Goal: Information Seeking & Learning: Learn about a topic

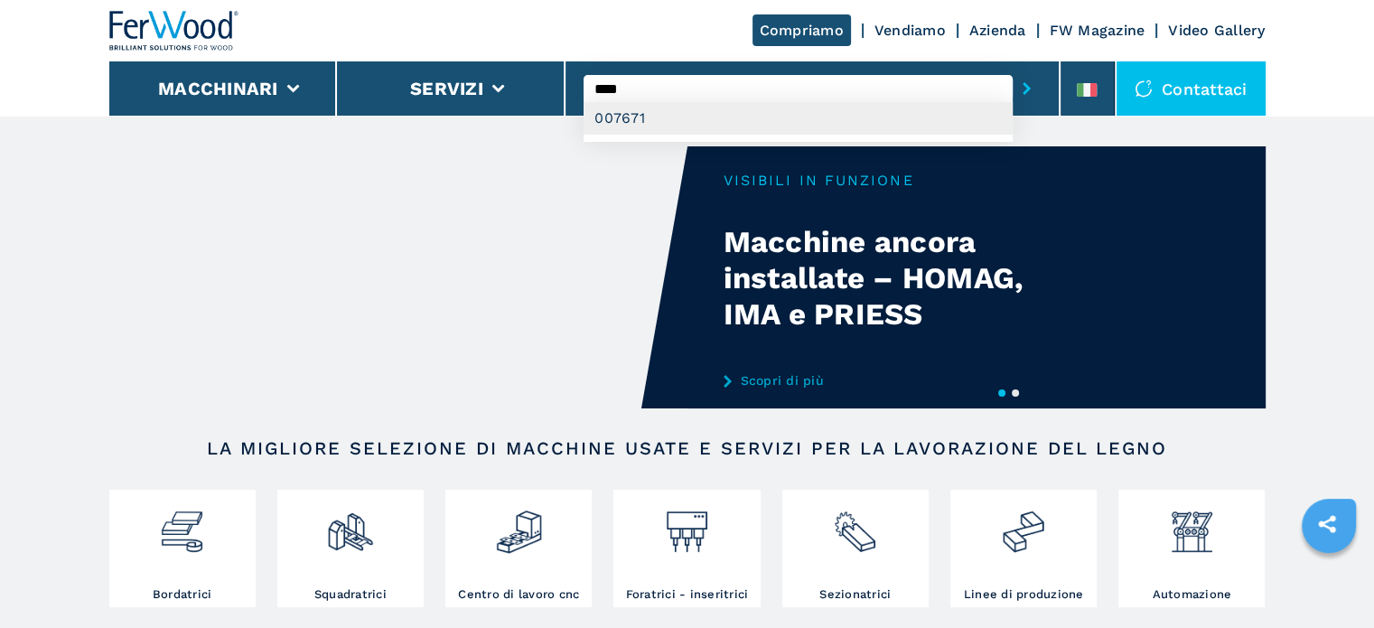
click at [642, 122] on div "007671" at bounding box center [798, 118] width 429 height 33
type input "******"
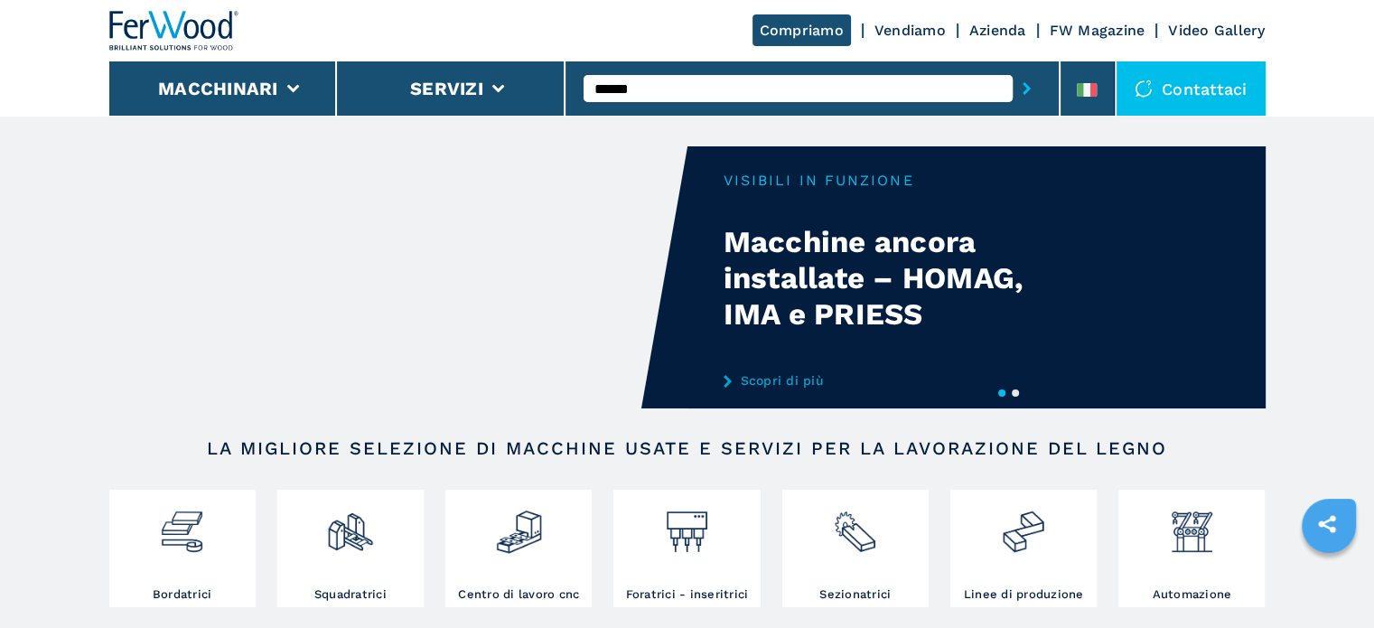
click at [1013, 68] on button "submit-button" at bounding box center [1027, 89] width 28 height 42
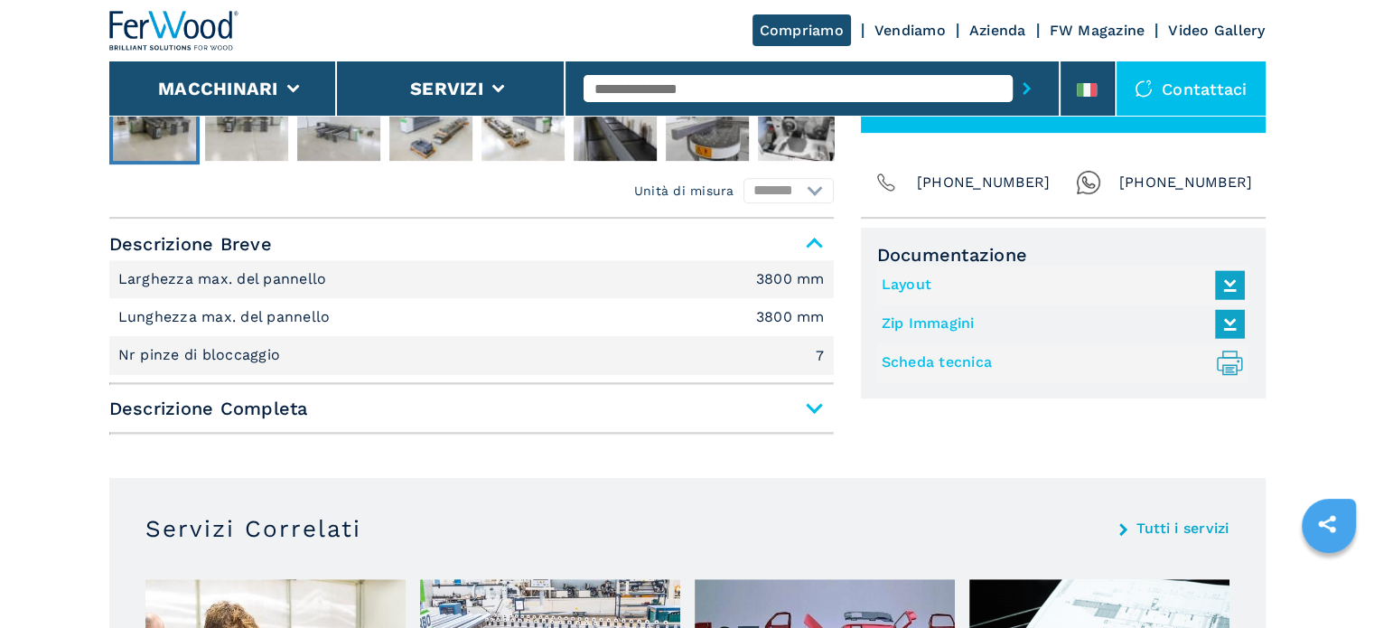
scroll to position [813, 0]
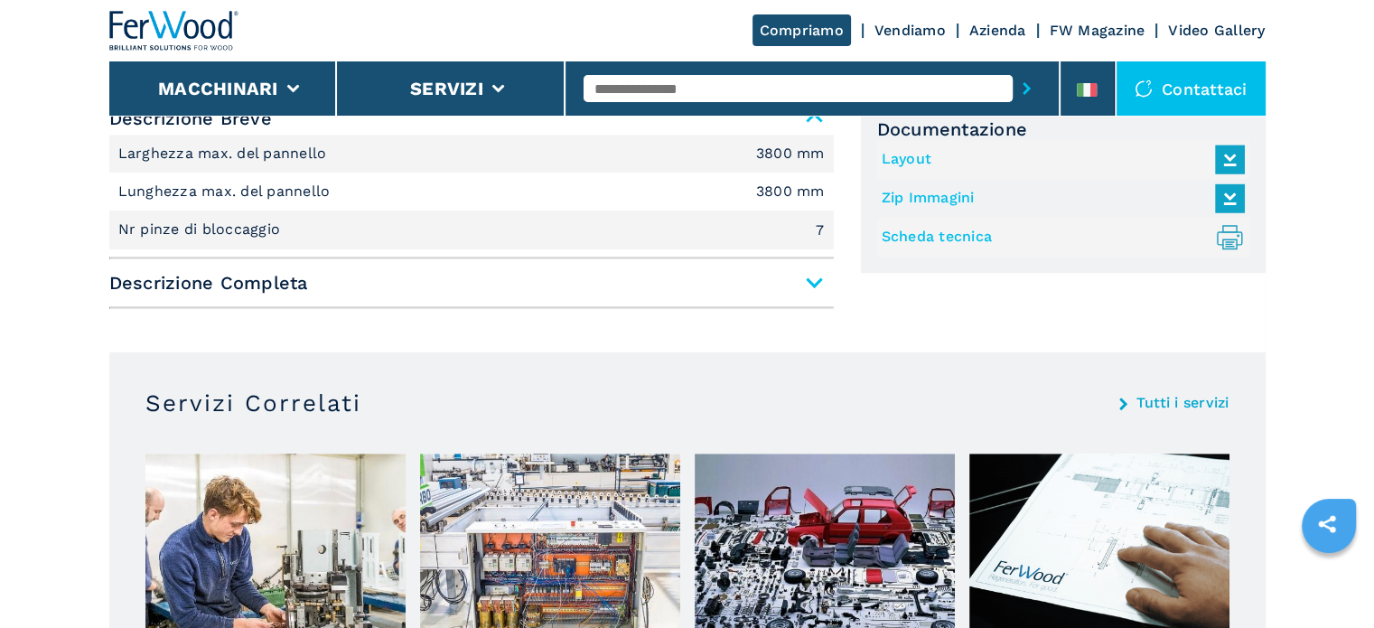
click at [809, 276] on span "Descrizione Completa" at bounding box center [471, 283] width 725 height 33
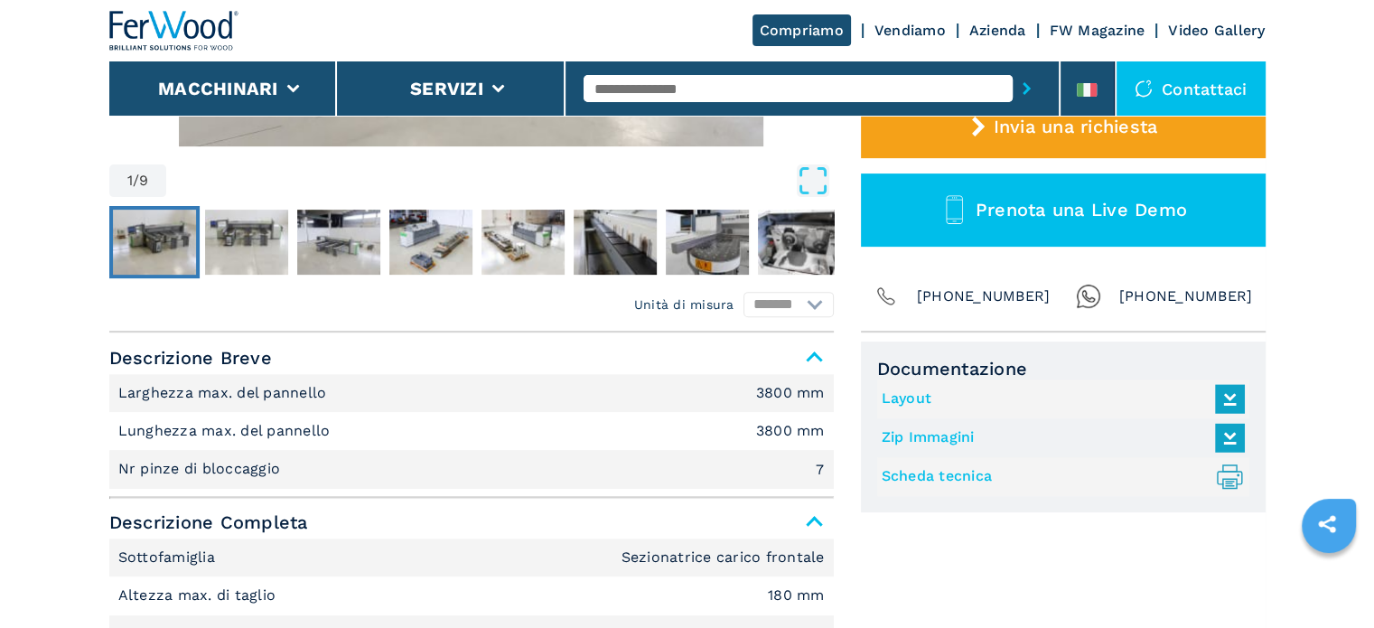
scroll to position [723, 0]
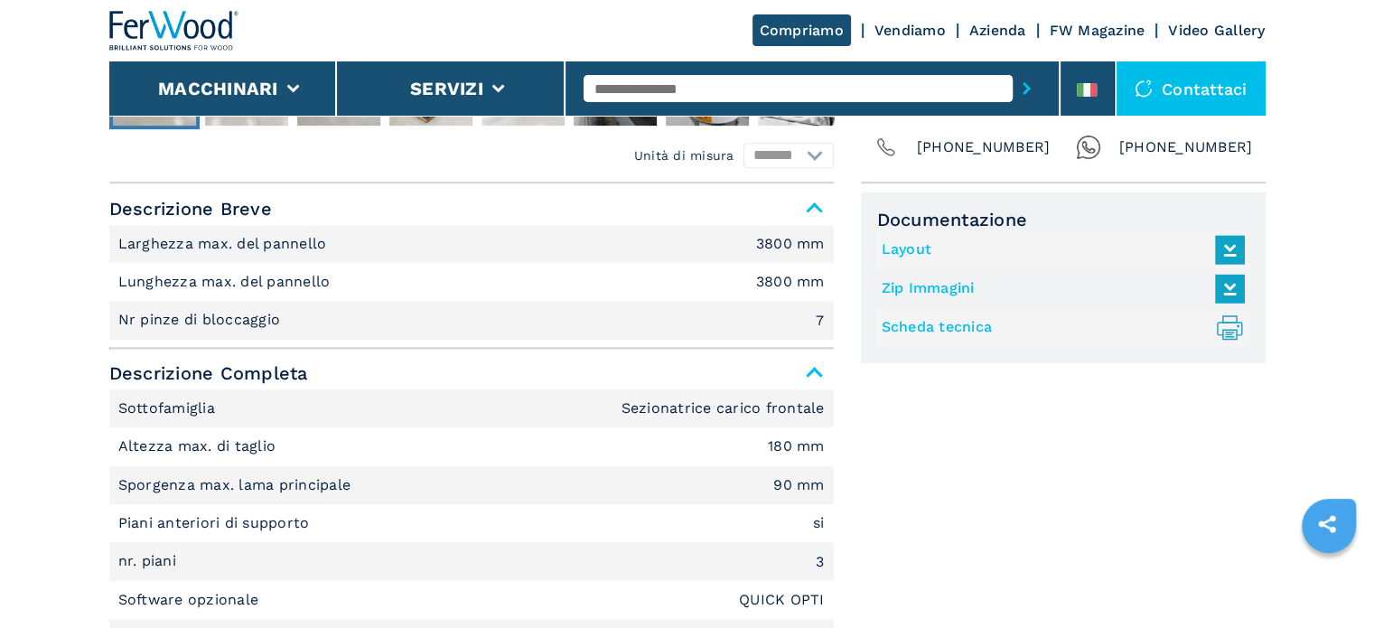
click at [1221, 251] on icon at bounding box center [1230, 249] width 39 height 38
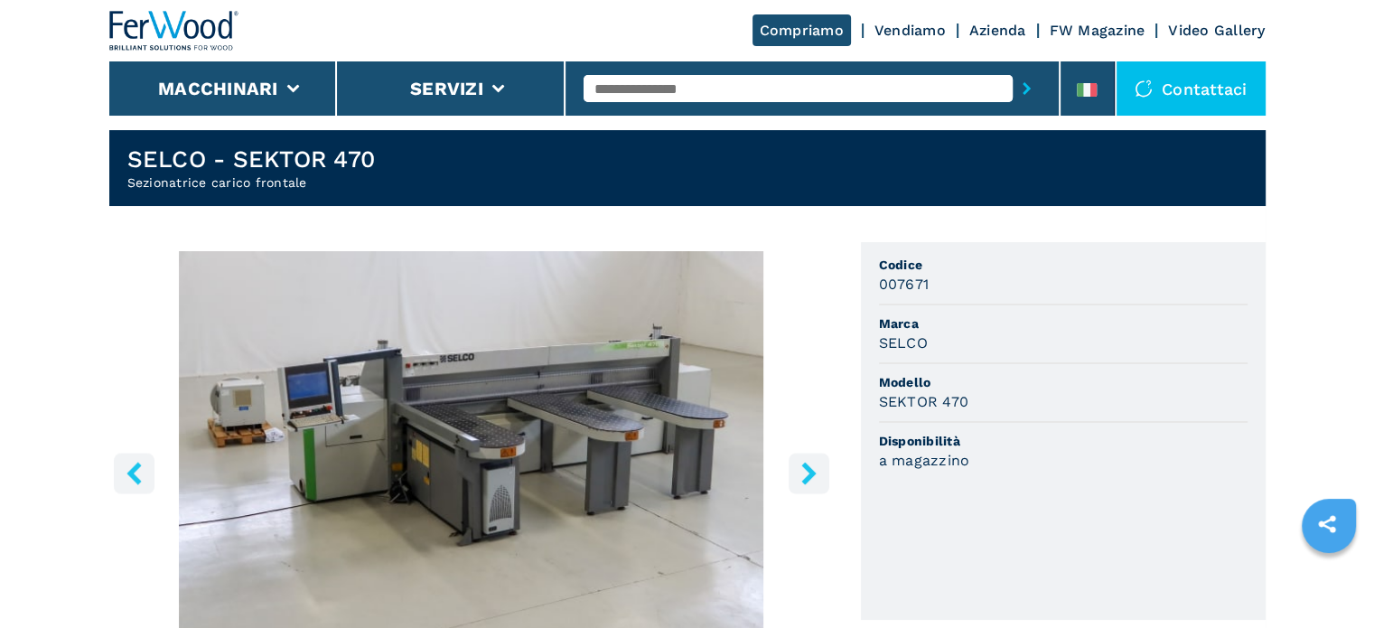
scroll to position [0, 0]
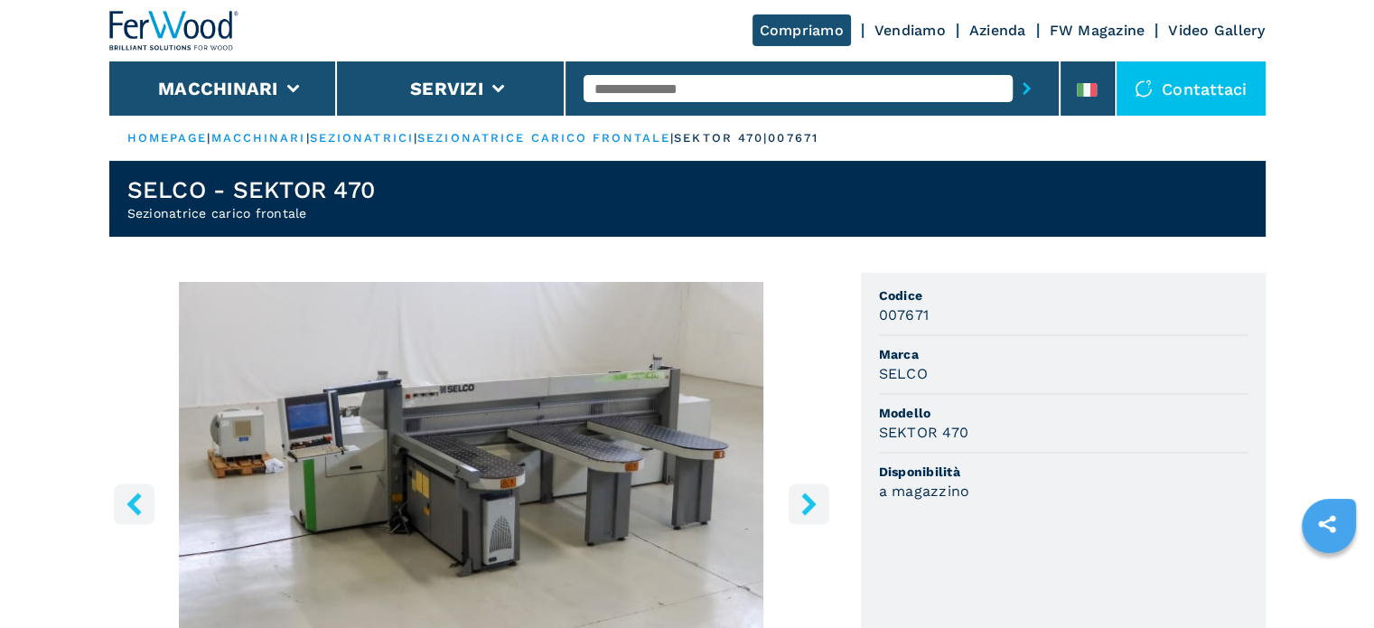
click at [683, 89] on input "text" at bounding box center [798, 88] width 429 height 27
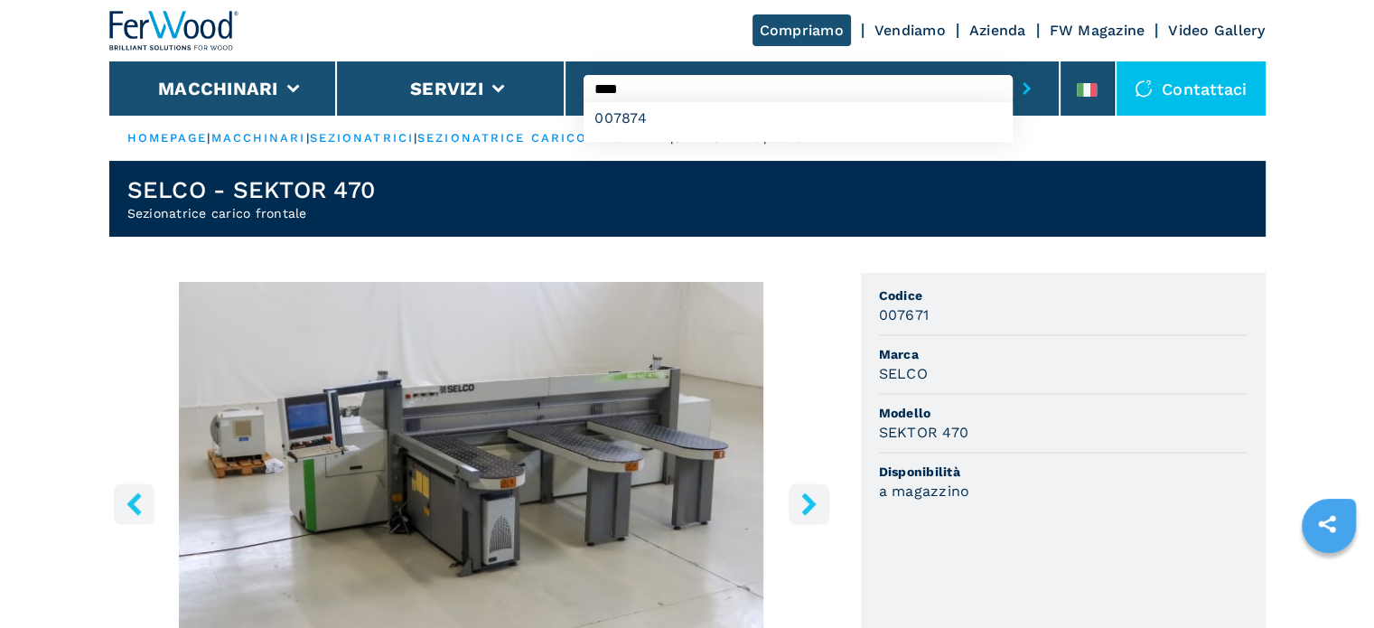
type input "****"
click at [1013, 68] on button "submit-button" at bounding box center [1027, 89] width 28 height 42
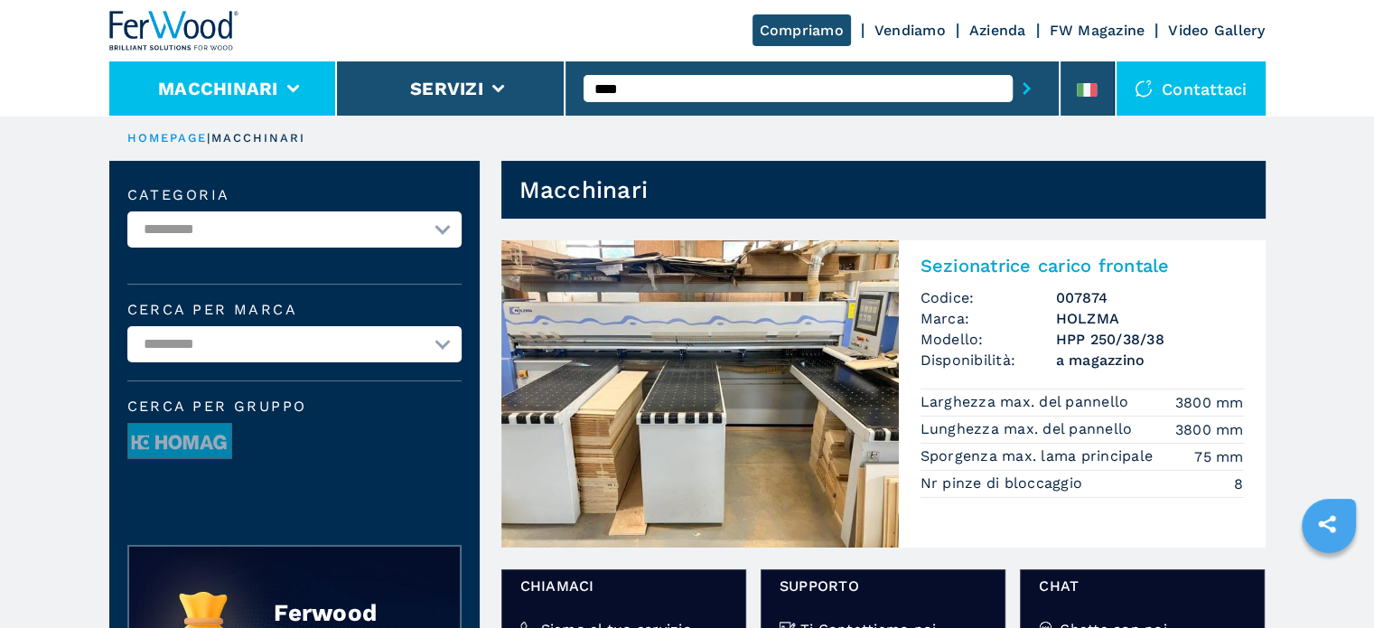
click at [287, 105] on li "Macchinari" at bounding box center [223, 88] width 229 height 54
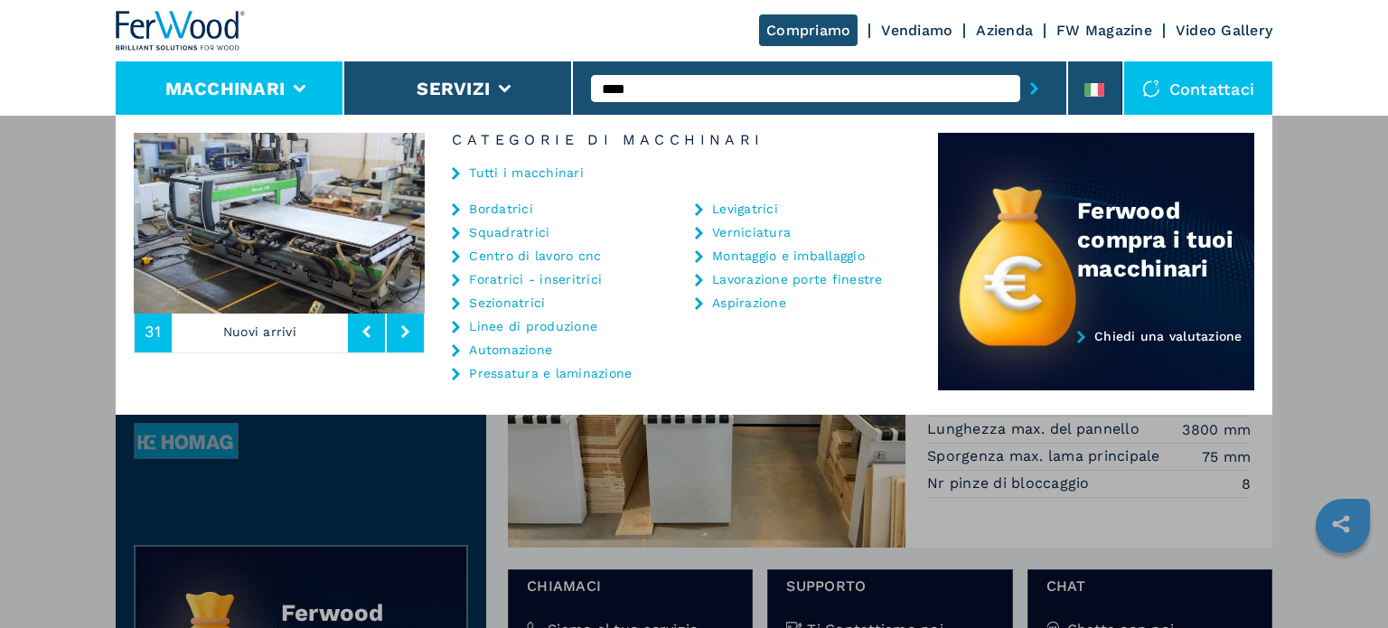
click at [536, 253] on link "Centro di lavoro cnc" at bounding box center [535, 255] width 132 height 13
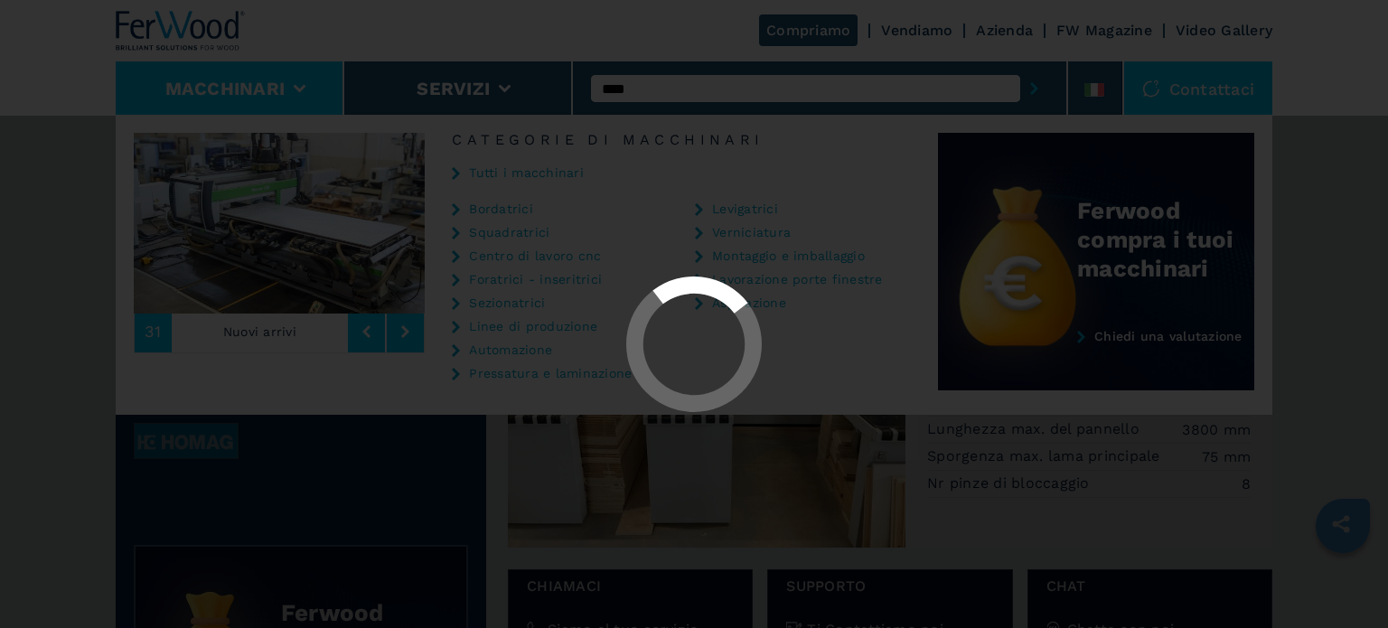
select select "**********"
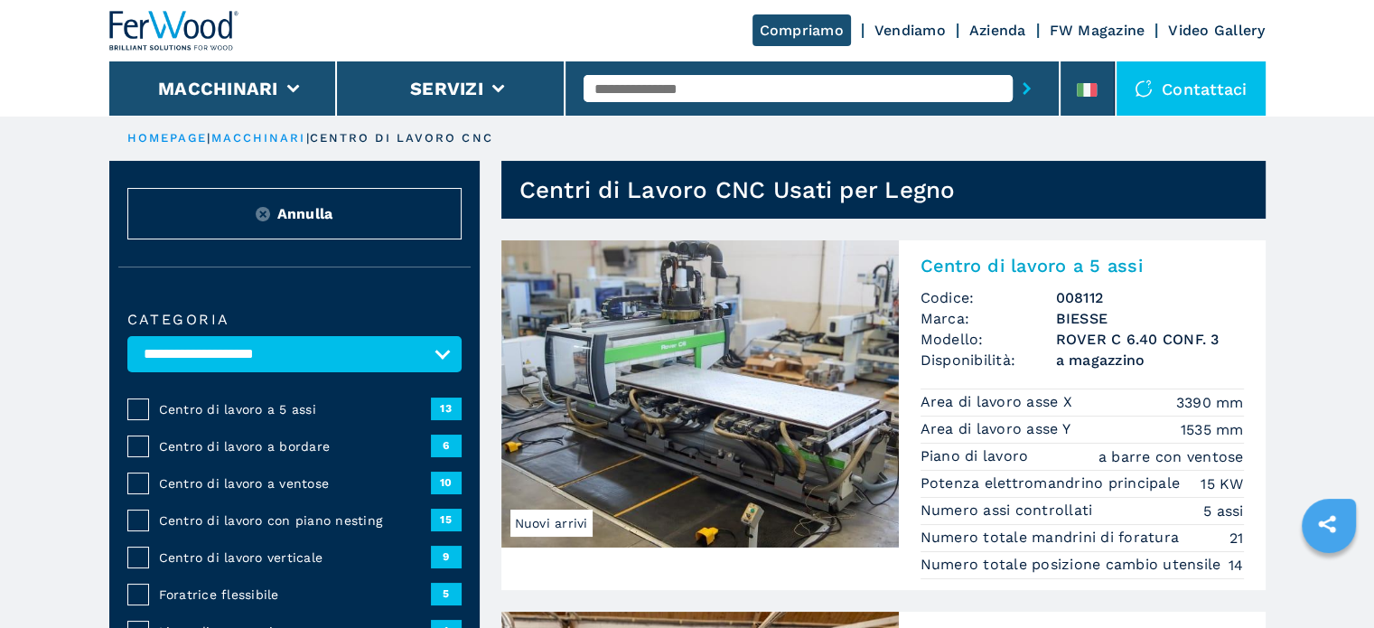
click at [314, 517] on span "Centro di lavoro con piano nesting" at bounding box center [295, 520] width 272 height 18
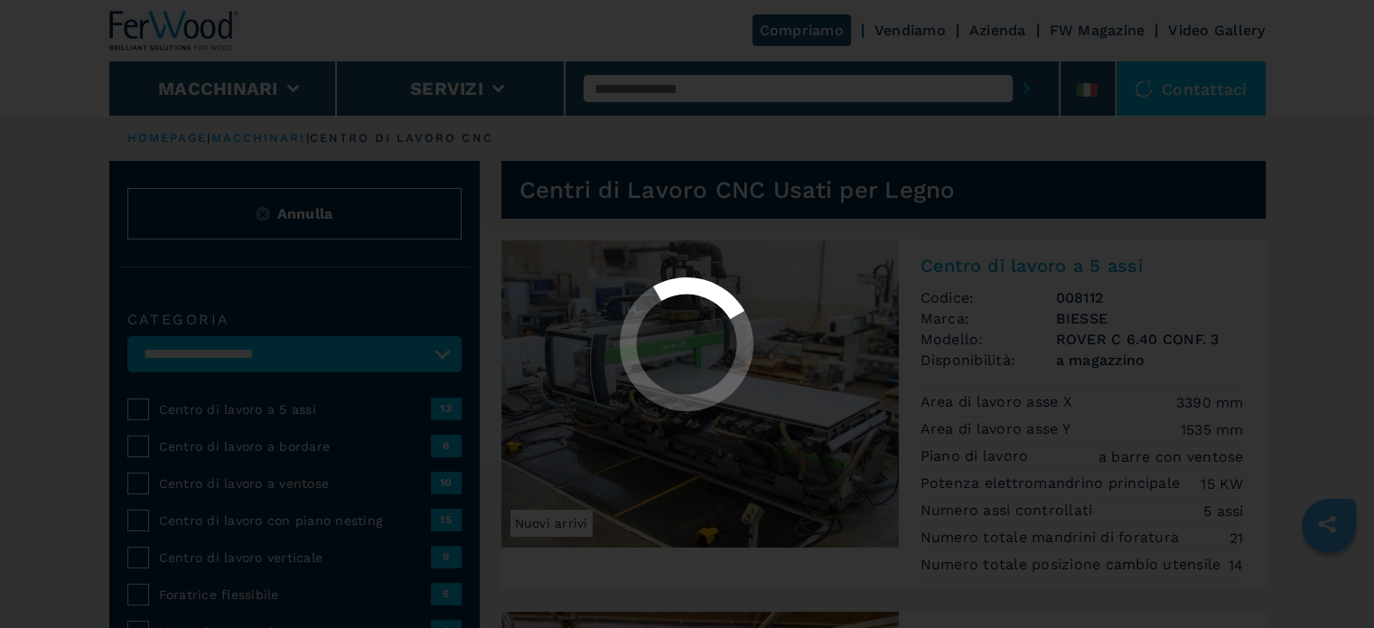
select select "**********"
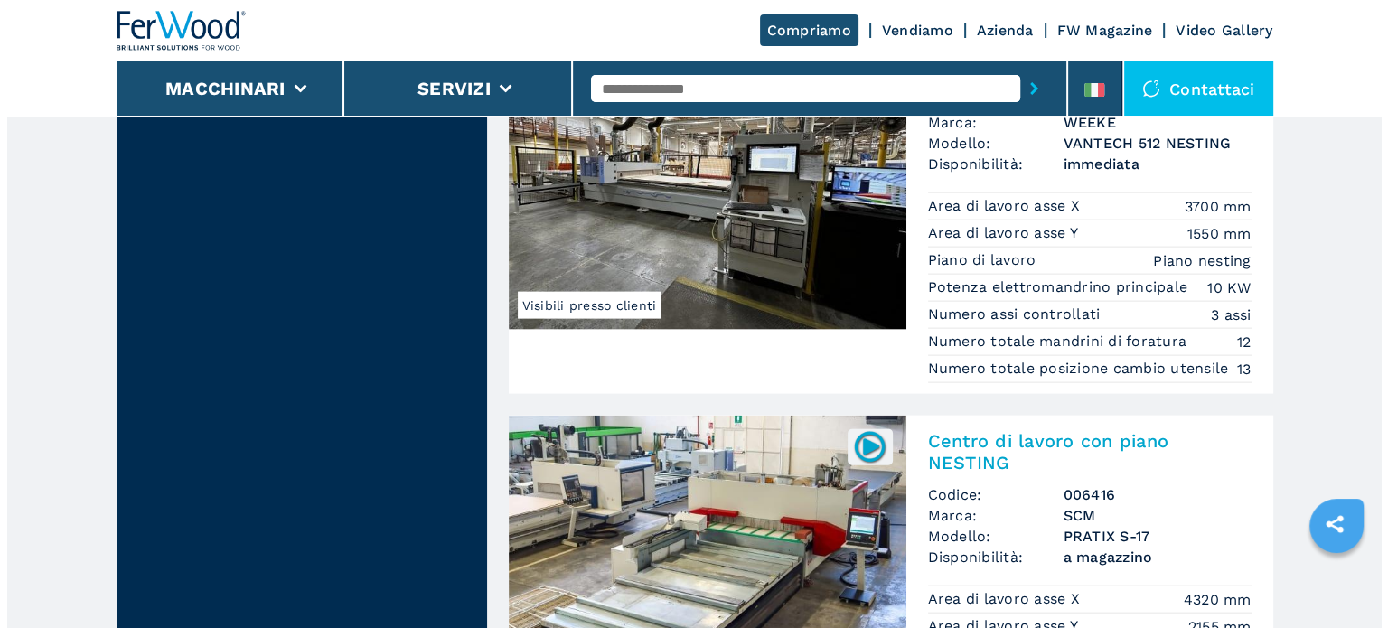
scroll to position [3975, 0]
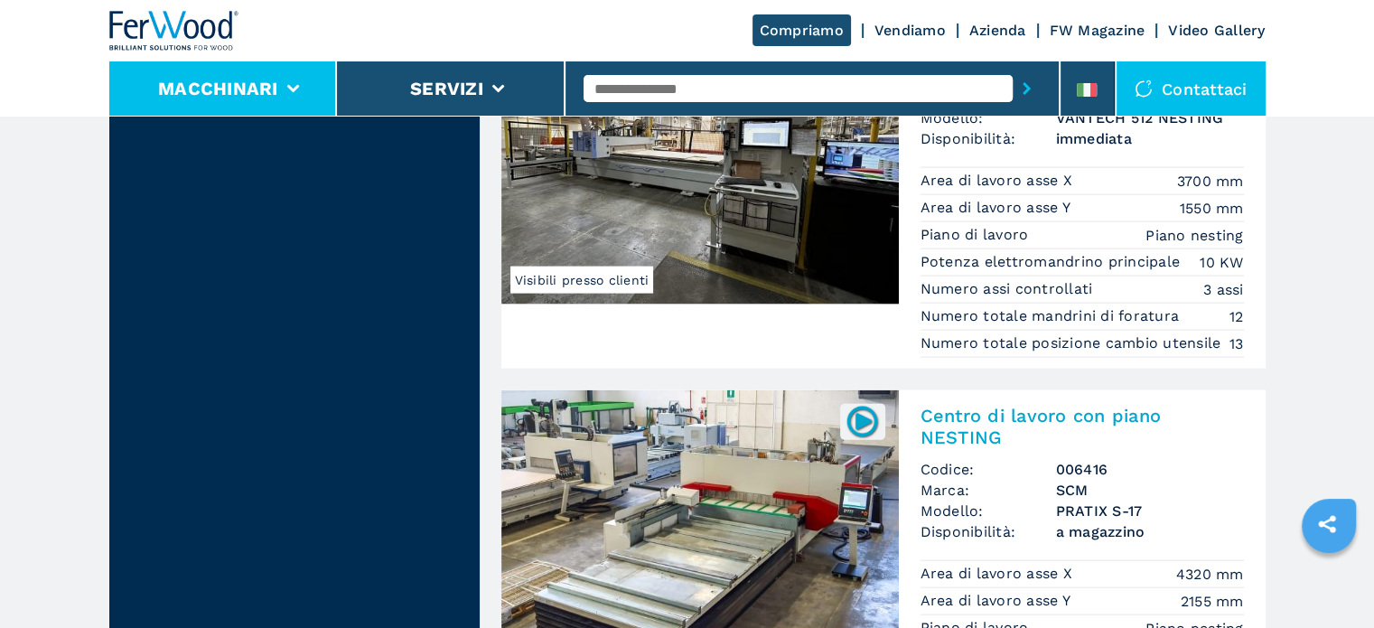
click at [239, 89] on button "Macchinari" at bounding box center [218, 89] width 120 height 22
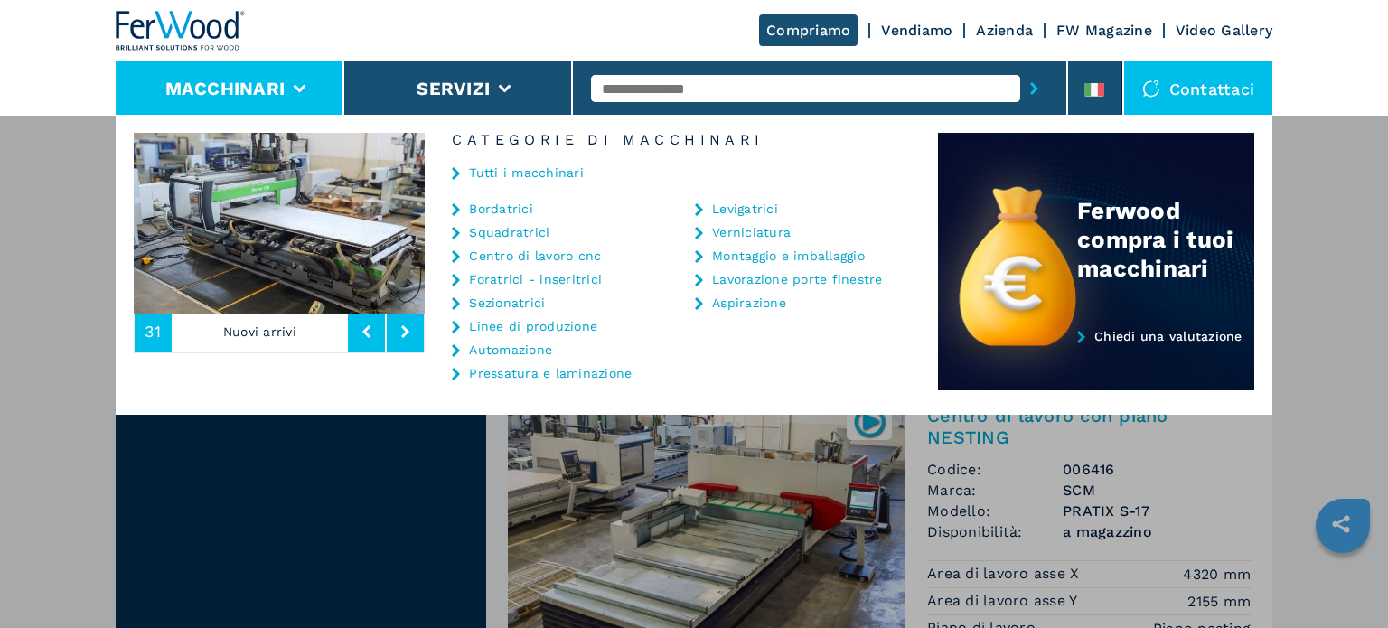
click at [514, 304] on link "Sezionatrici" at bounding box center [507, 302] width 76 height 13
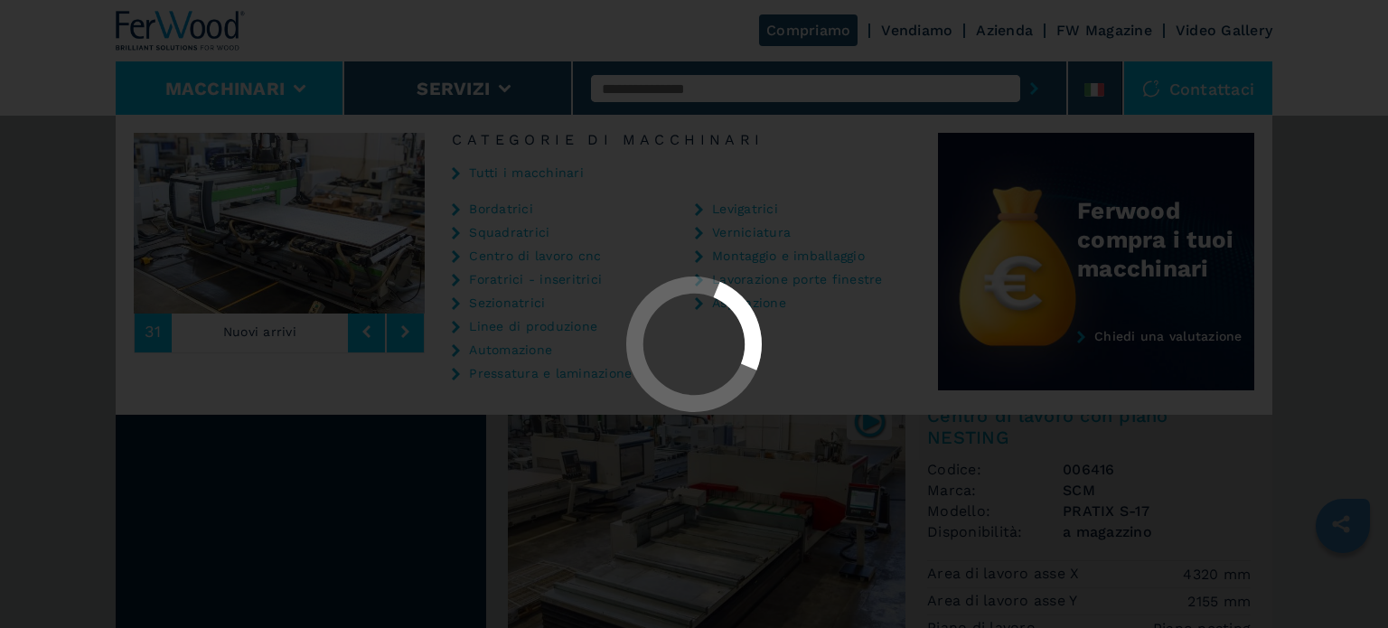
scroll to position [0, 0]
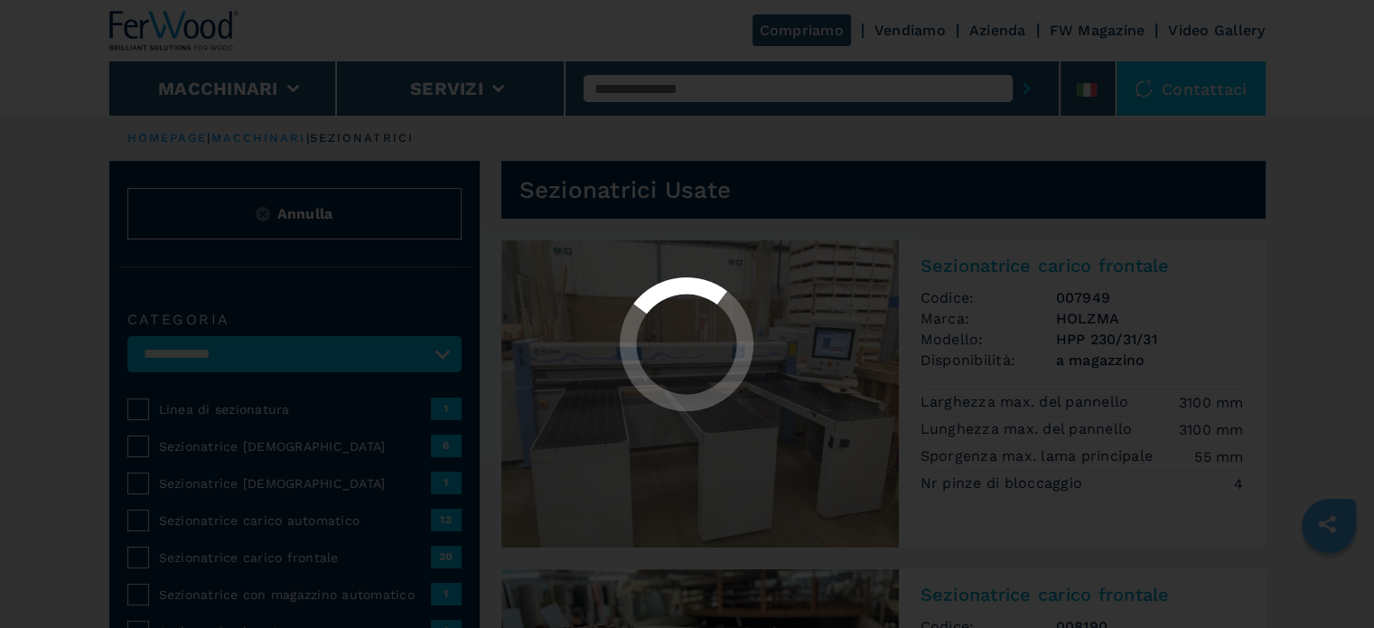
select select "**********"
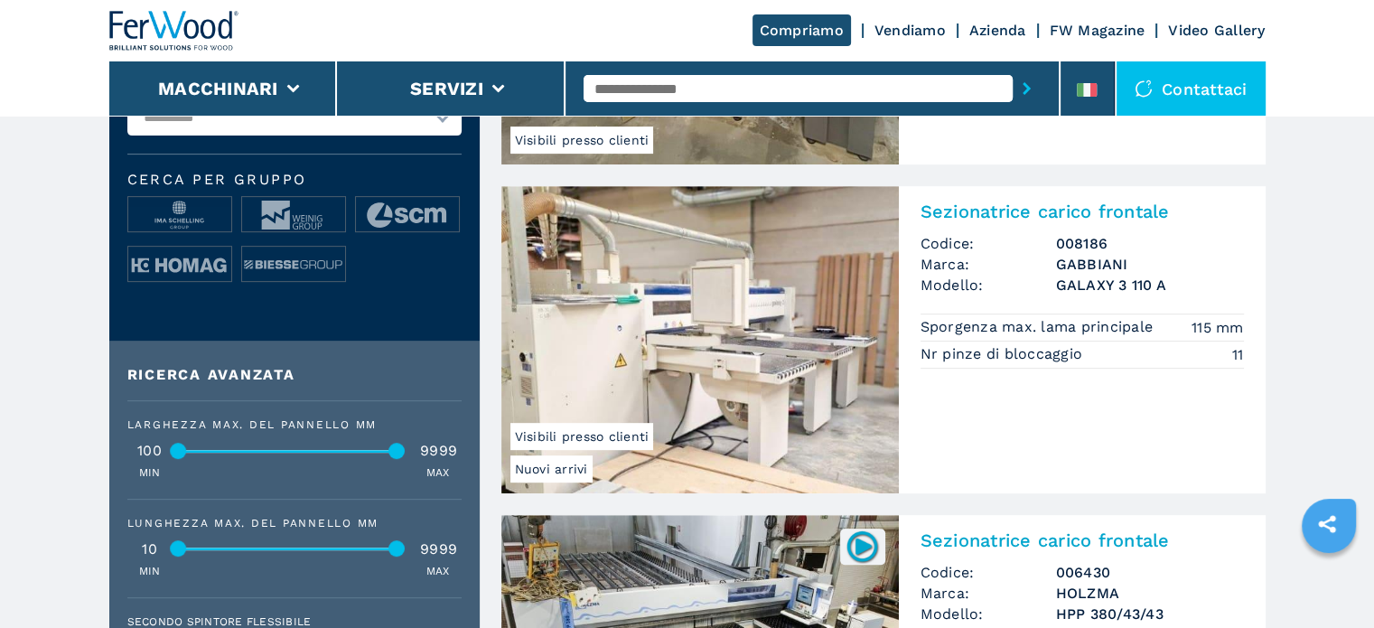
scroll to position [723, 0]
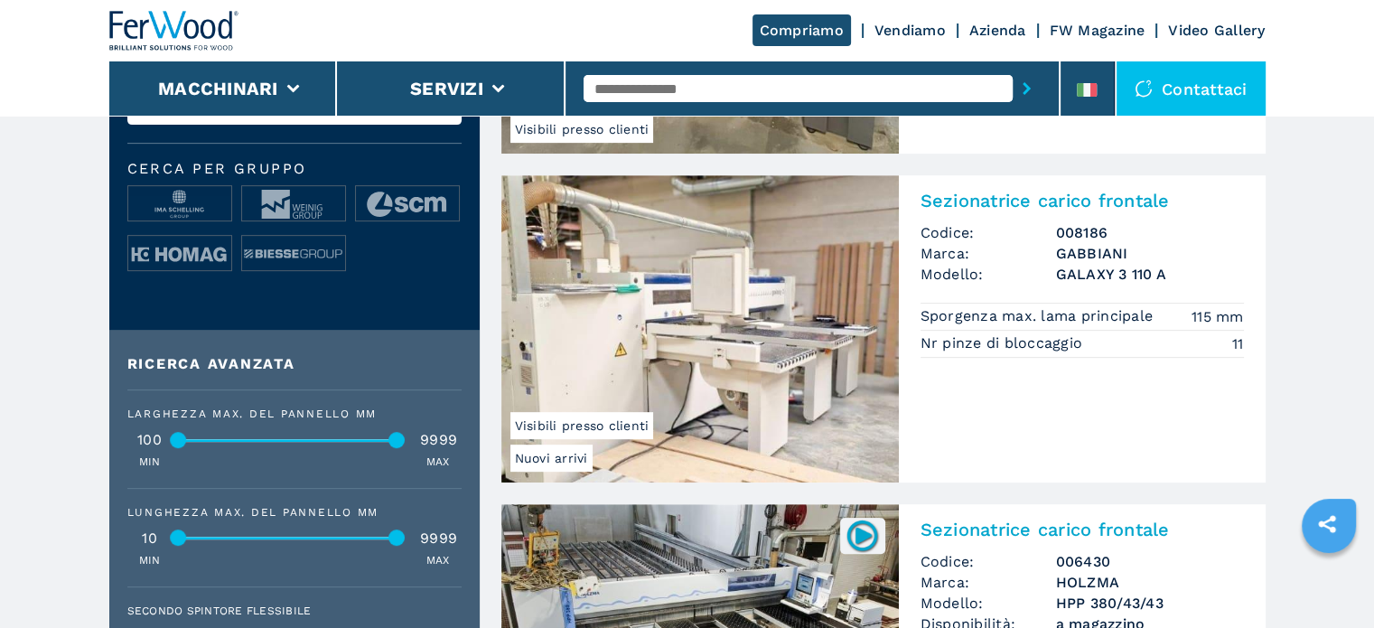
click at [1114, 223] on h3 "008186" at bounding box center [1150, 232] width 188 height 21
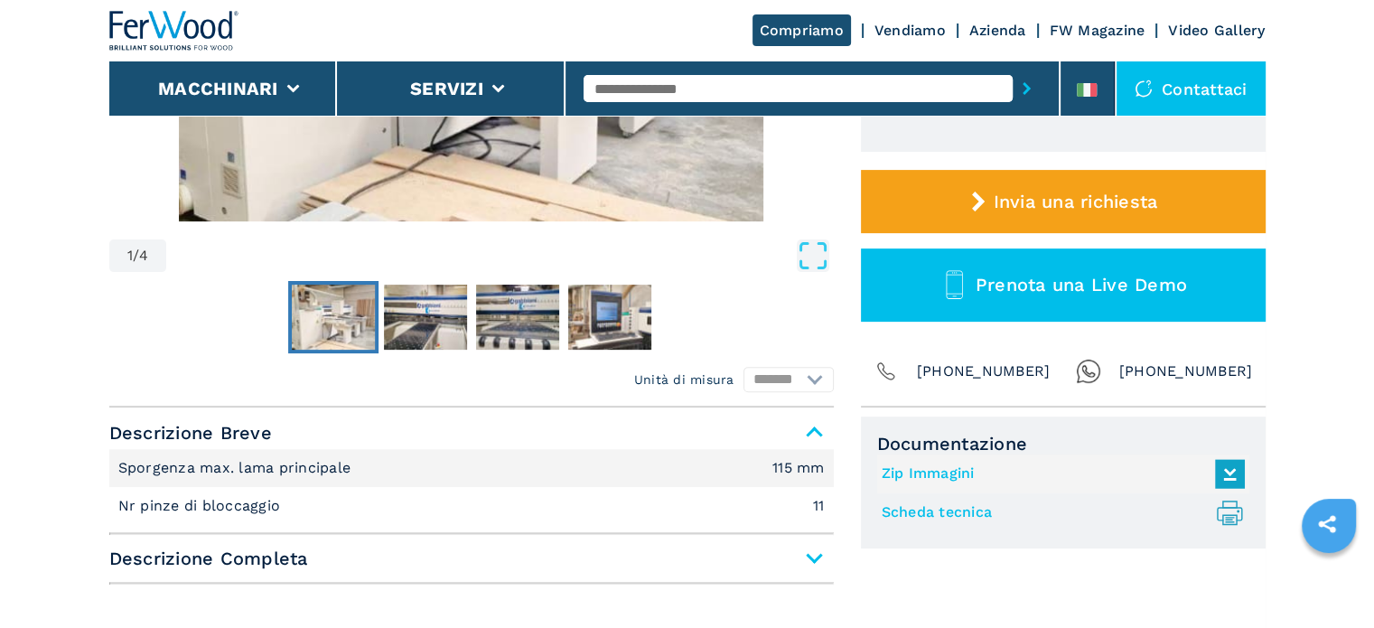
scroll to position [542, 0]
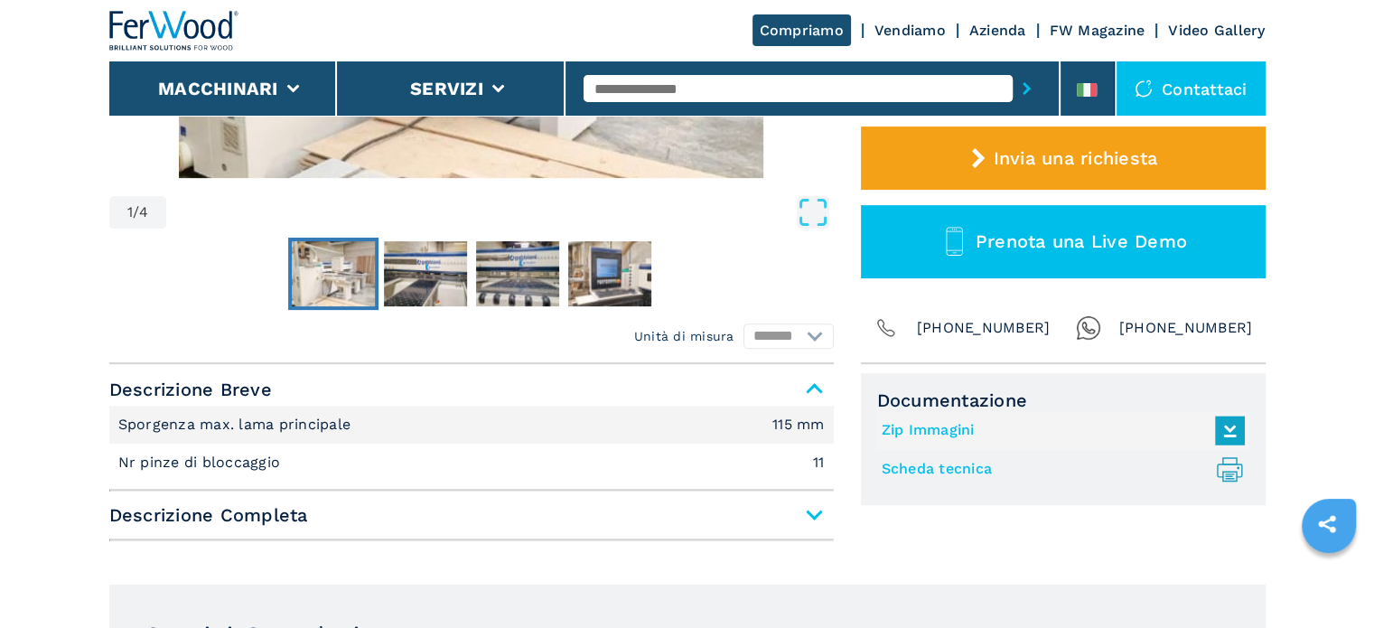
click at [805, 520] on span "Descrizione Completa" at bounding box center [471, 515] width 725 height 33
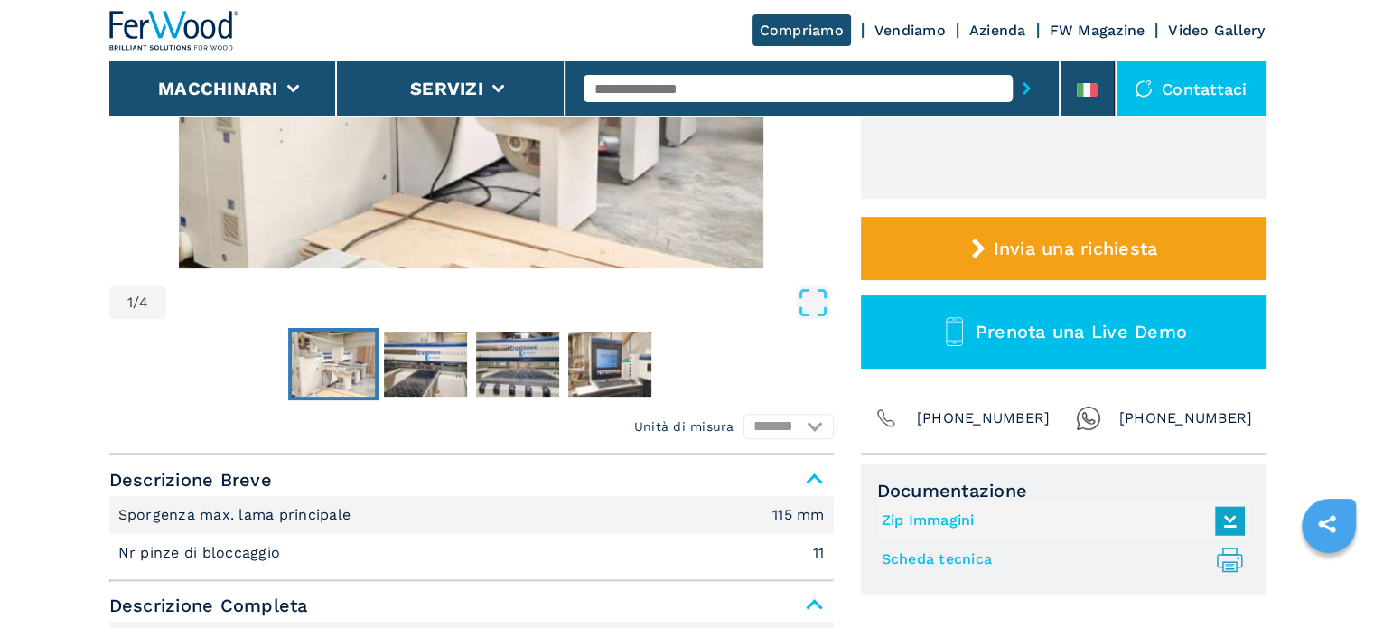
scroll to position [90, 0]
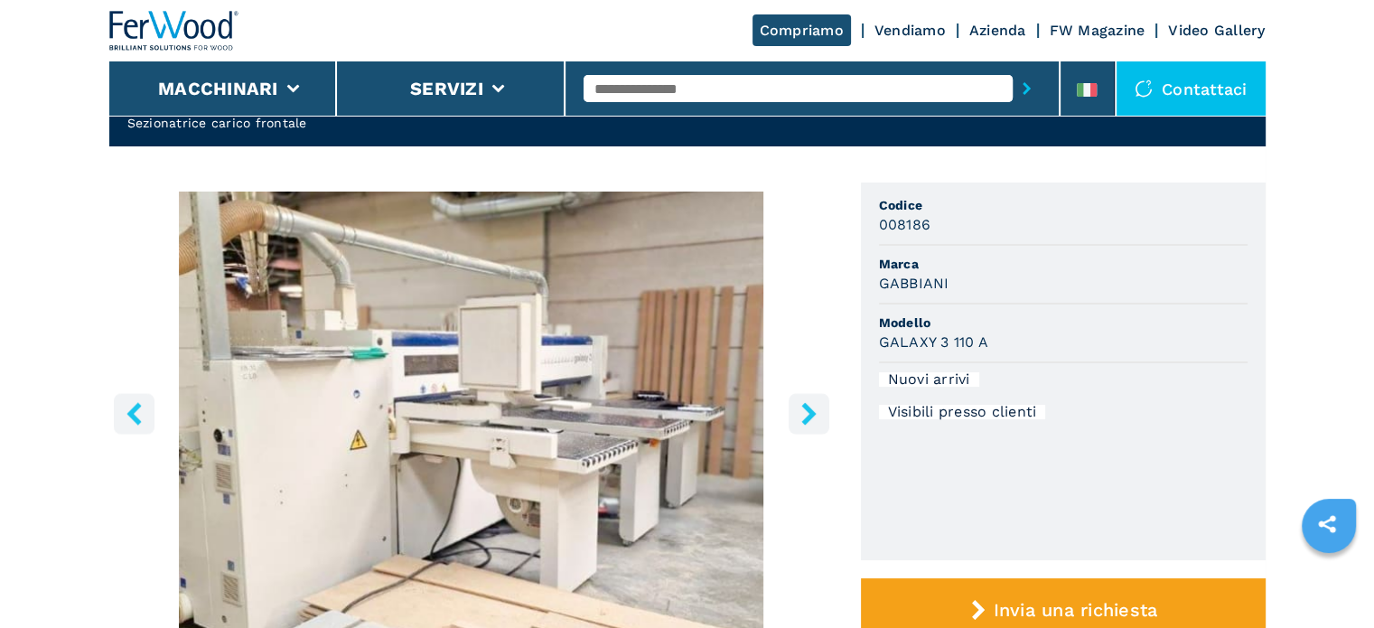
click at [800, 415] on icon "right-button" at bounding box center [809, 413] width 23 height 23
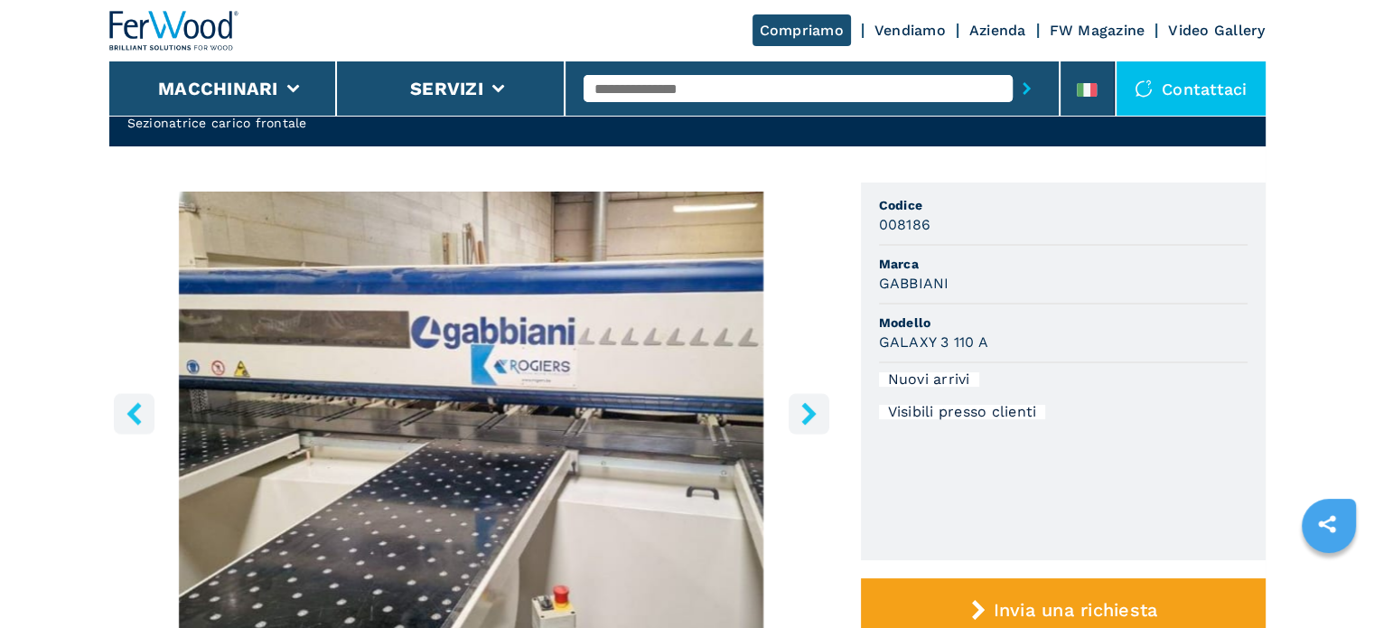
click at [800, 415] on icon "right-button" at bounding box center [809, 413] width 23 height 23
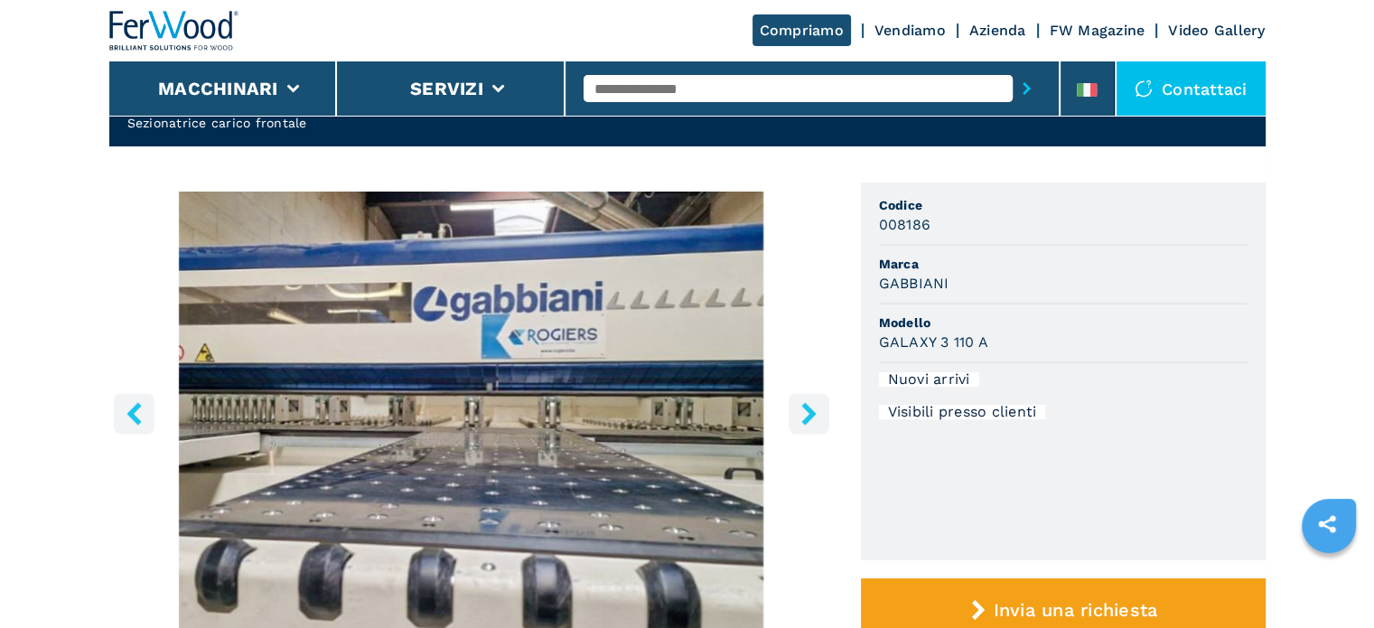
click at [800, 415] on icon "right-button" at bounding box center [809, 413] width 23 height 23
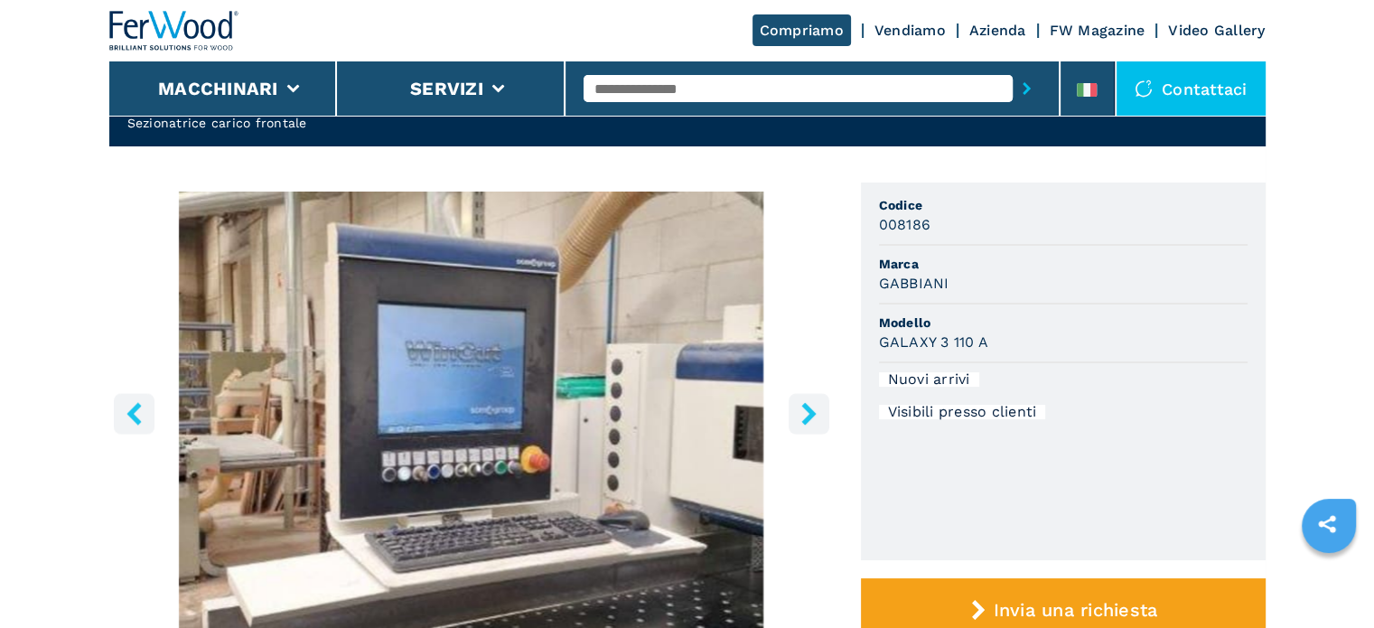
click at [817, 409] on icon "right-button" at bounding box center [809, 413] width 23 height 23
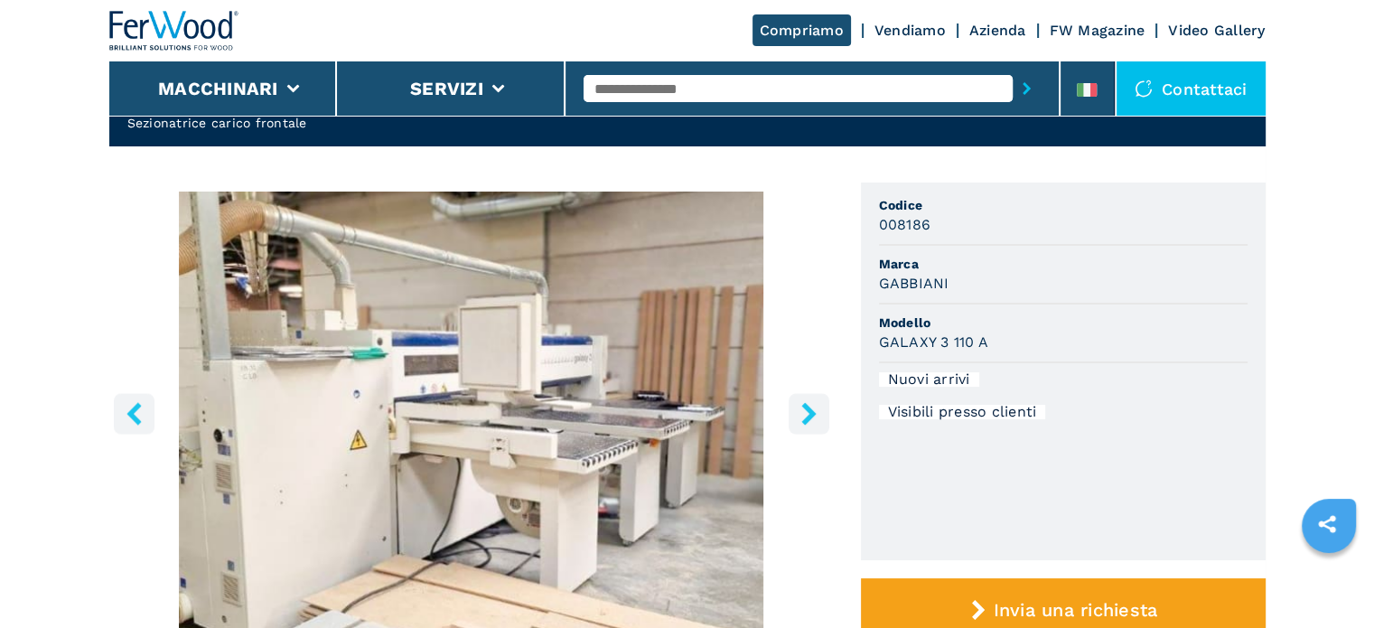
click at [817, 409] on icon "right-button" at bounding box center [809, 413] width 23 height 23
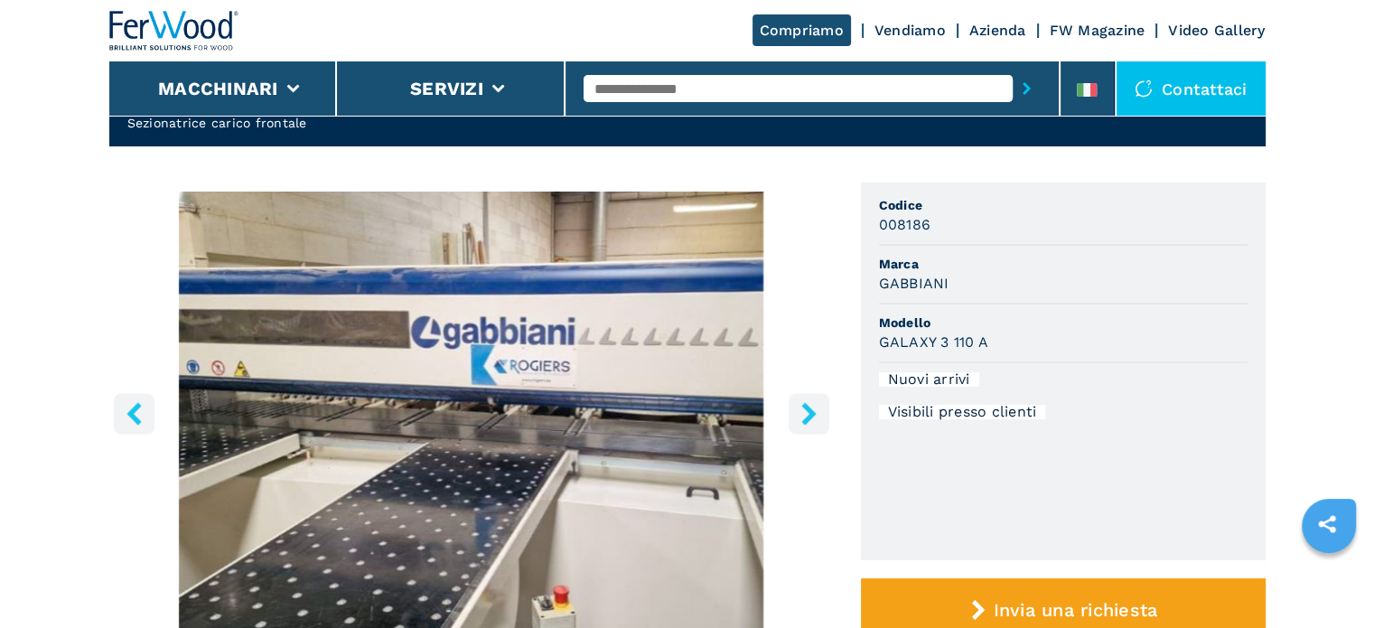
click at [810, 408] on icon "right-button" at bounding box center [808, 413] width 14 height 23
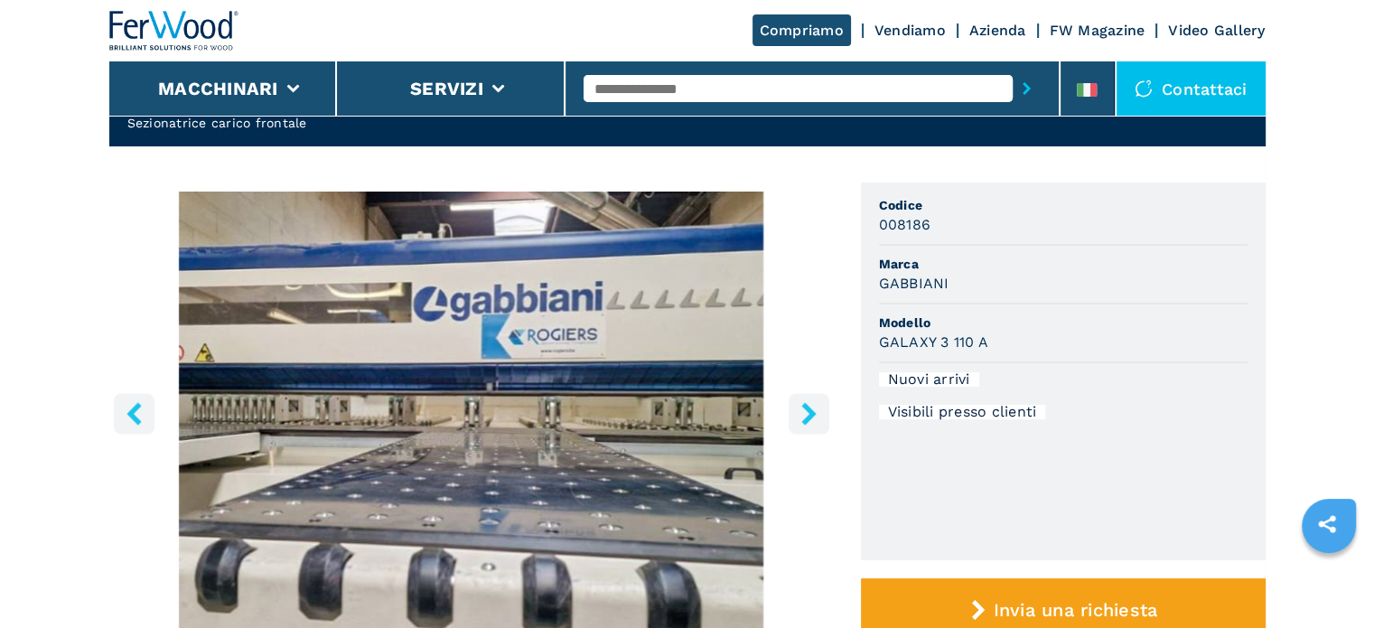
click at [810, 408] on icon "right-button" at bounding box center [808, 413] width 14 height 23
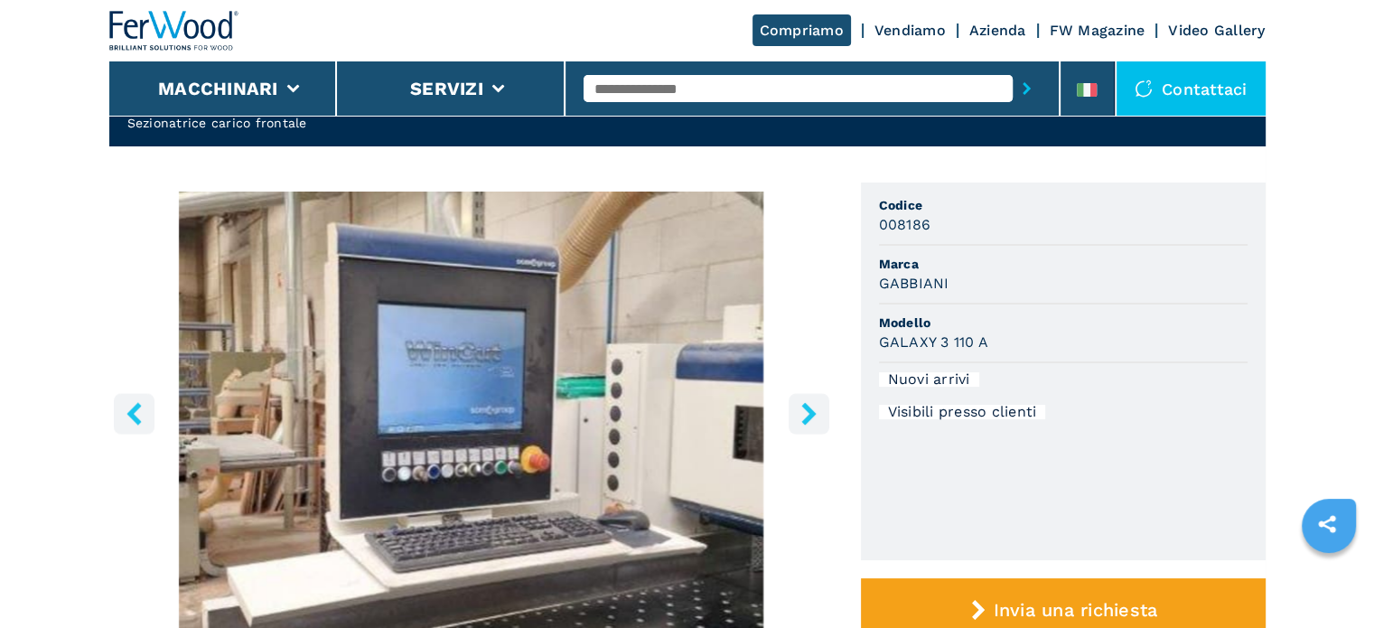
click at [810, 408] on icon "right-button" at bounding box center [808, 413] width 14 height 23
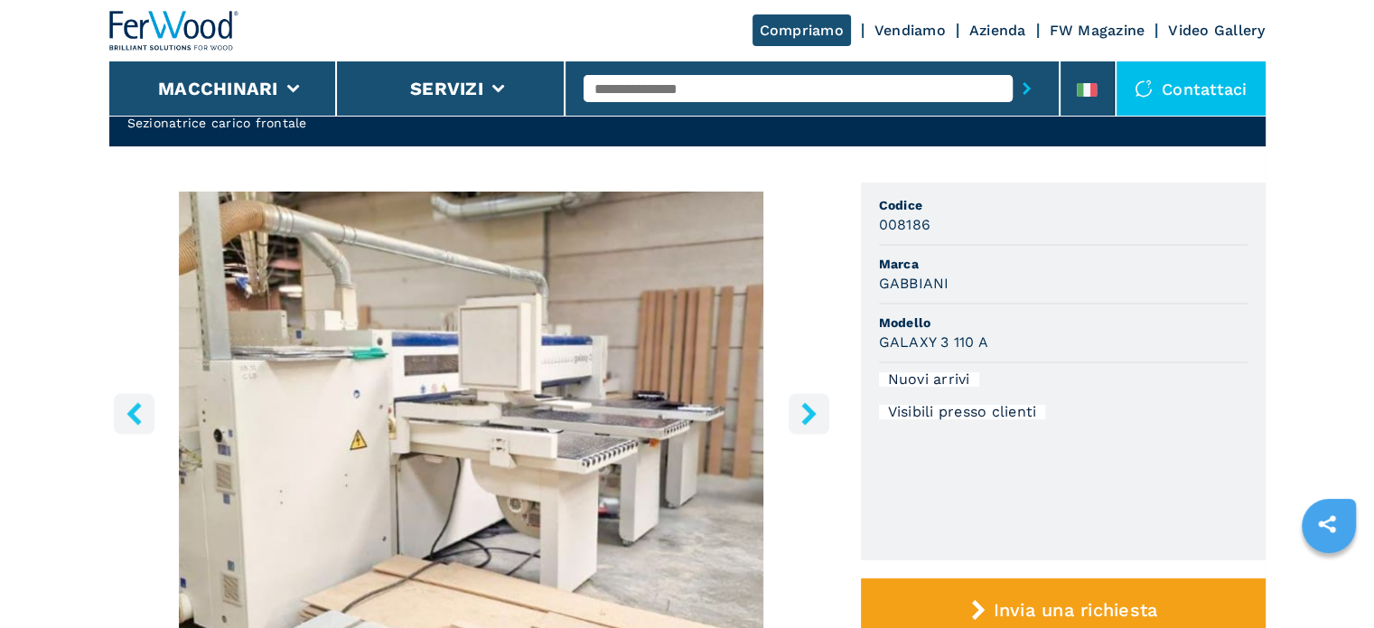
click at [810, 408] on icon "right-button" at bounding box center [808, 413] width 14 height 23
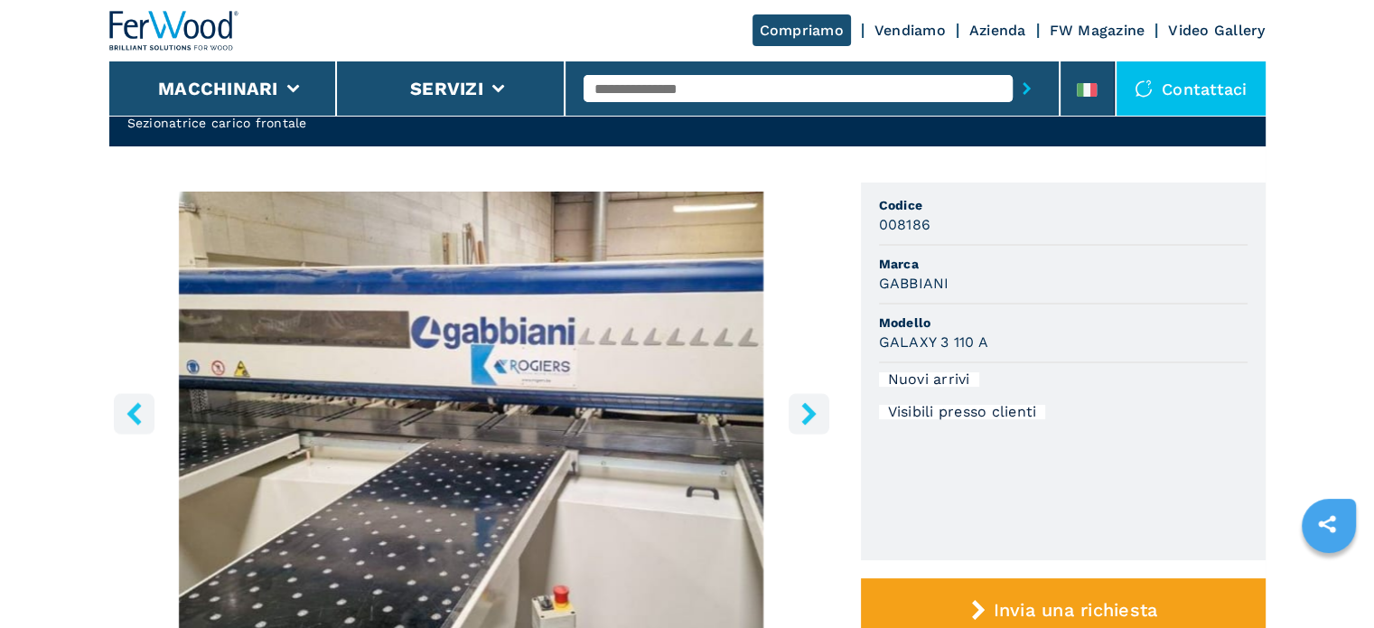
click at [810, 408] on icon "right-button" at bounding box center [808, 413] width 14 height 23
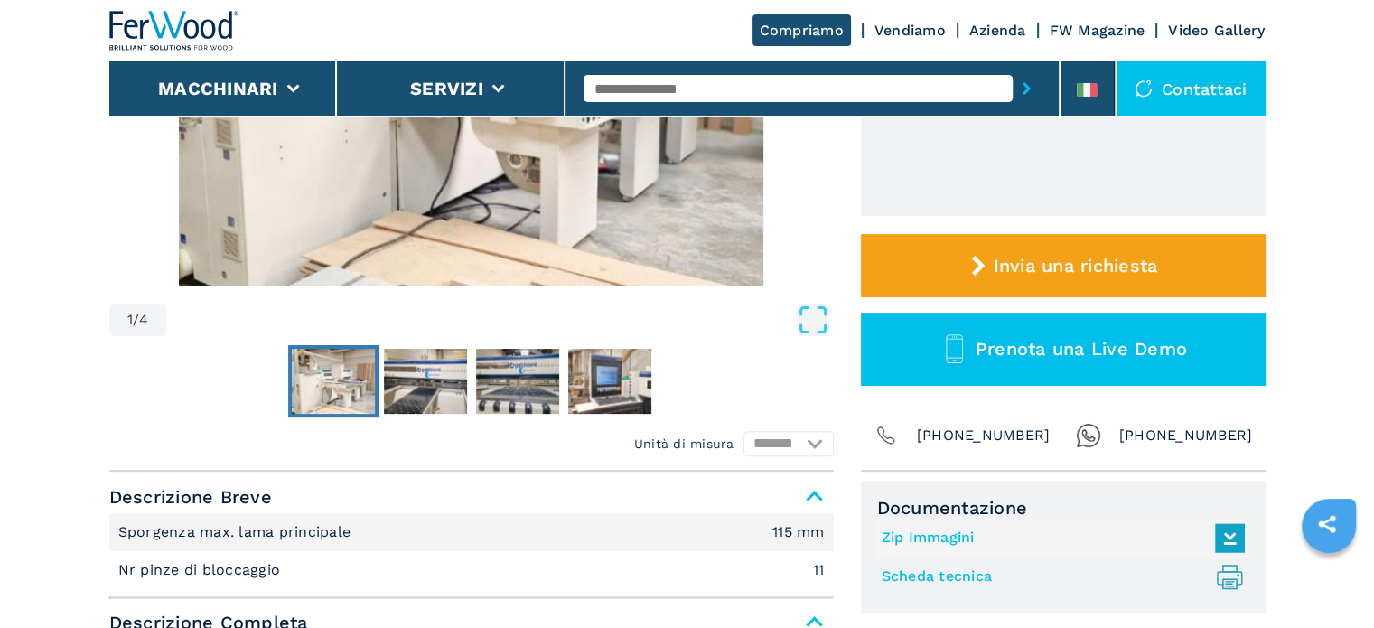
scroll to position [619, 0]
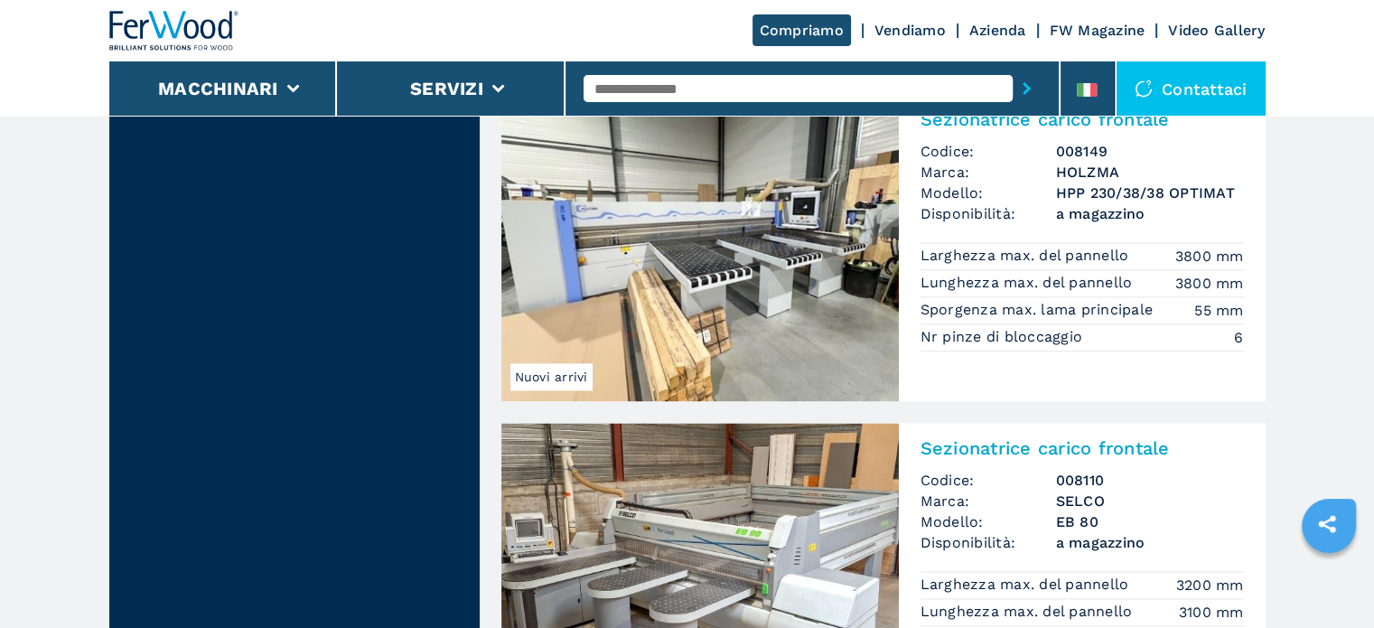
scroll to position [2168, 0]
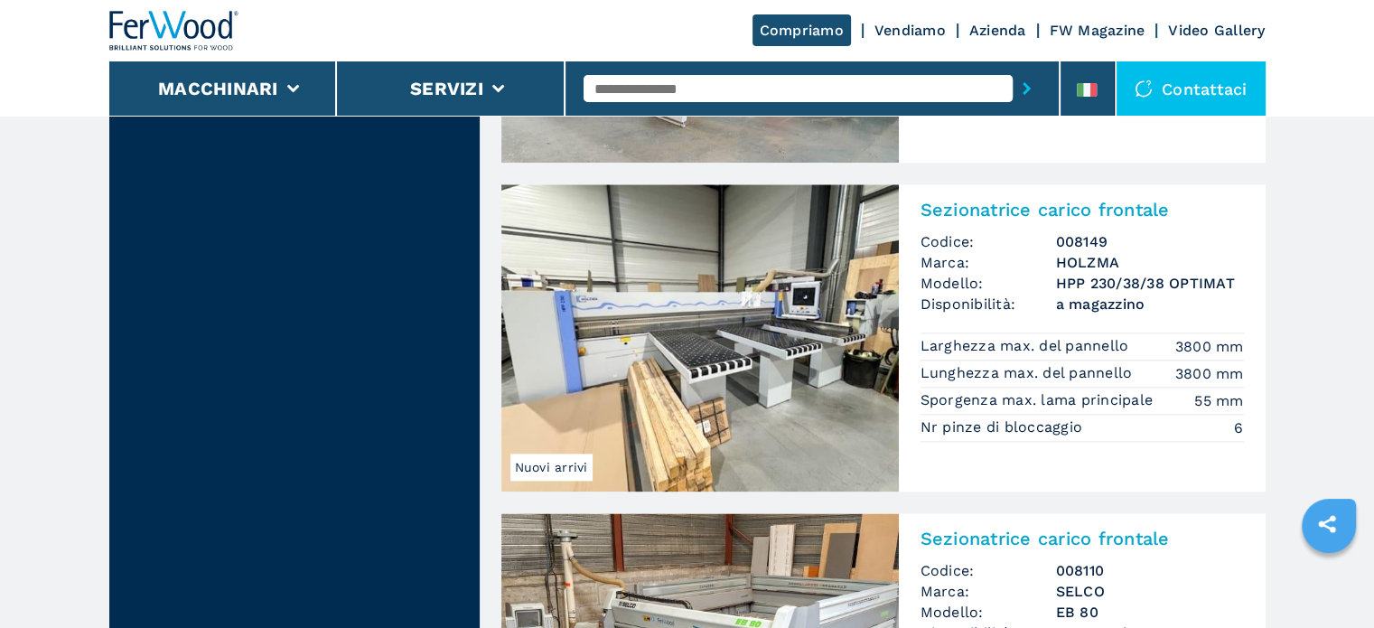
click at [1106, 262] on h3 "HOLZMA" at bounding box center [1150, 262] width 188 height 21
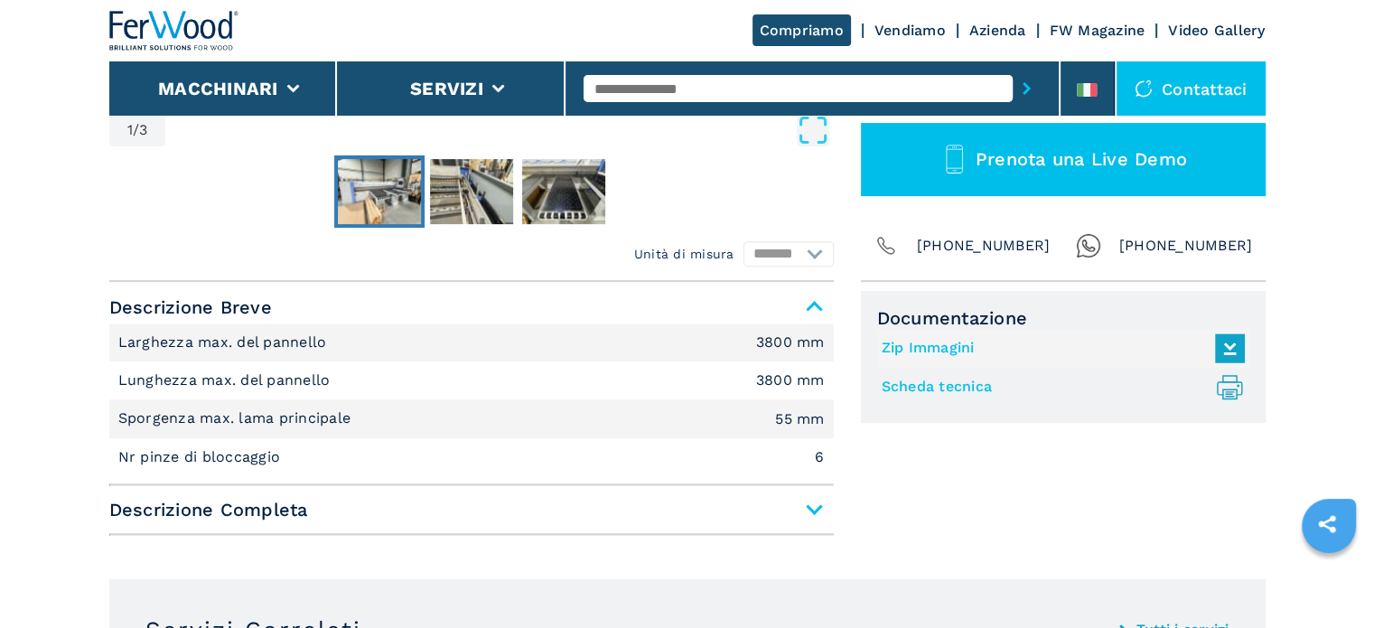
scroll to position [632, 0]
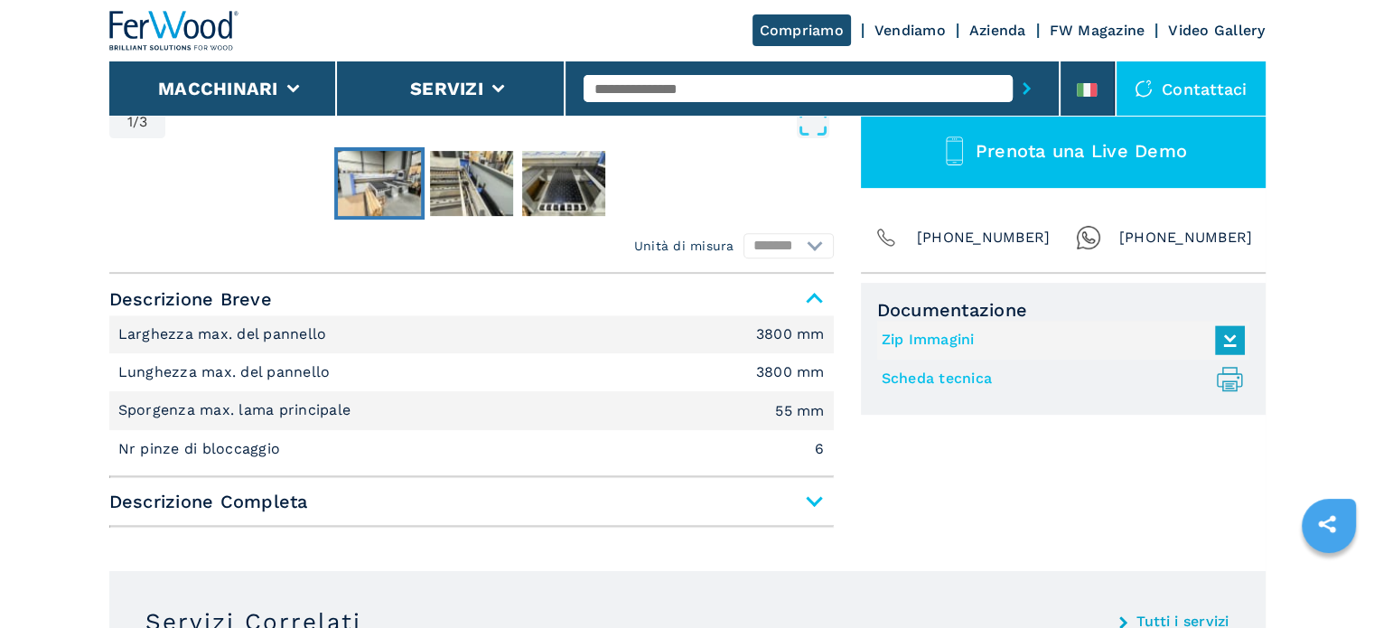
click at [898, 379] on link "Scheda tecnica .prefix__st0{stroke-linecap:round;stroke-linejoin:round}.prefix_…" at bounding box center [1059, 379] width 354 height 30
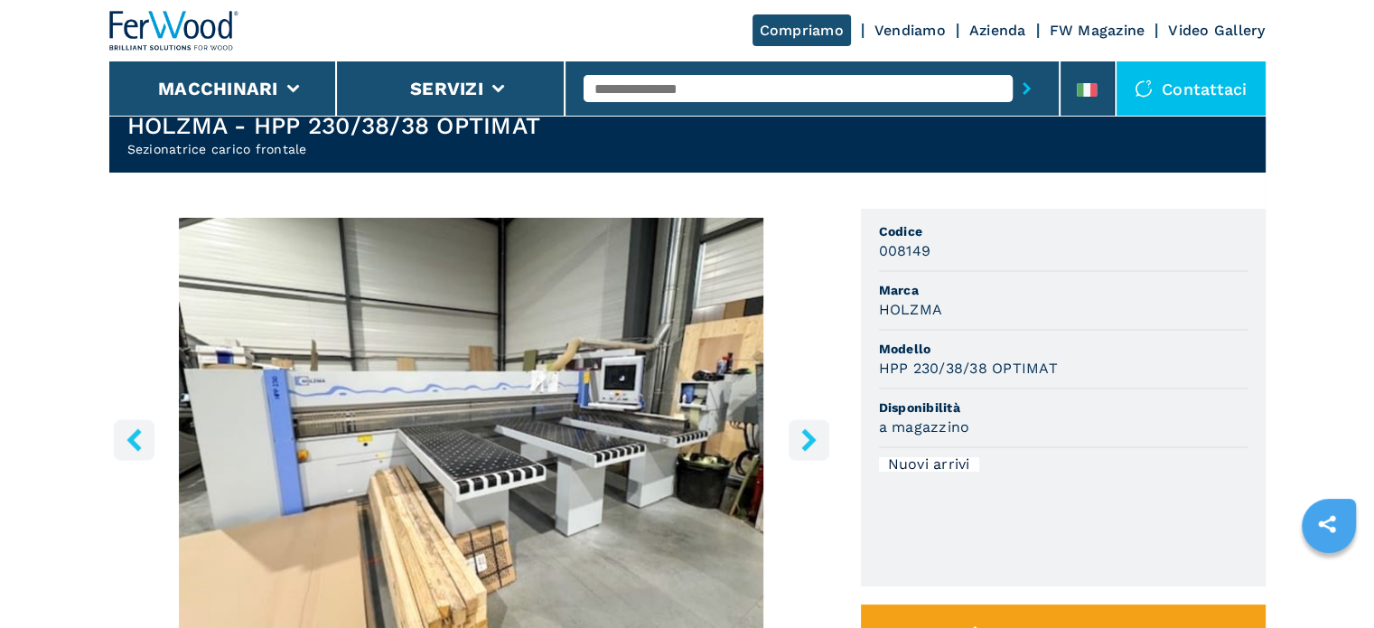
scroll to position [0, 0]
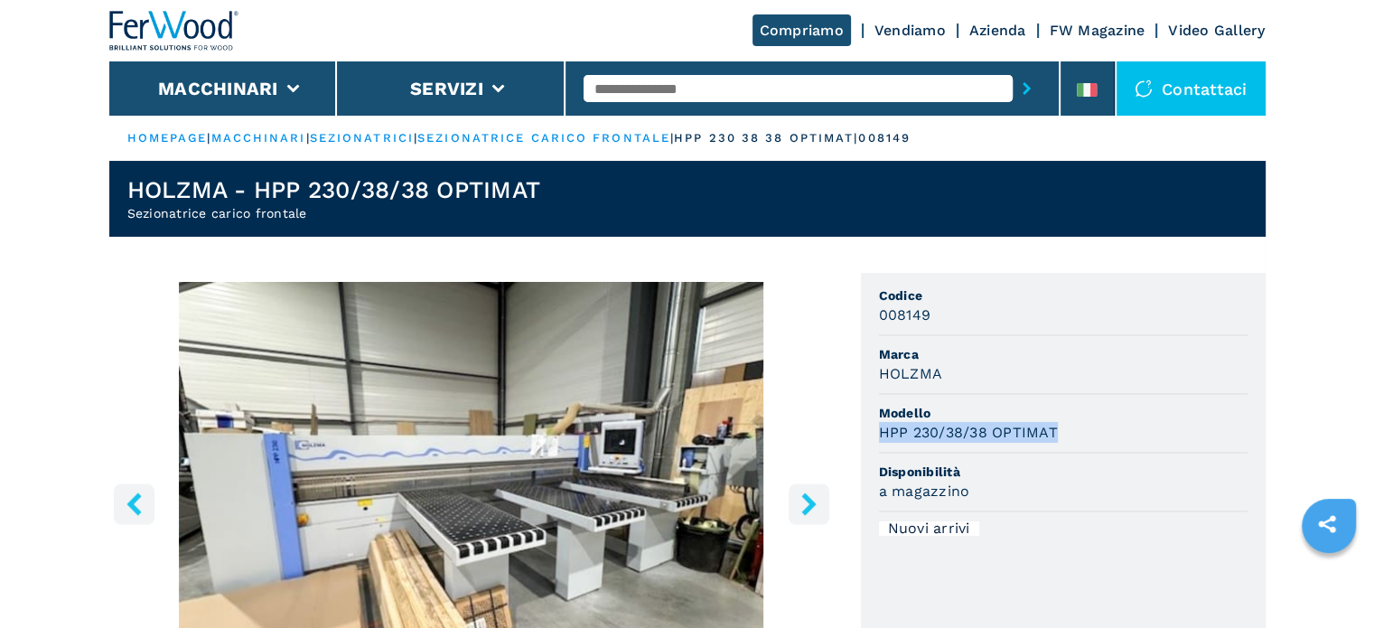
drag, startPoint x: 880, startPoint y: 428, endPoint x: 1057, endPoint y: 432, distance: 177.1
click at [1057, 432] on div "HPP 230/38/38 OPTIMAT" at bounding box center [1063, 432] width 369 height 21
copy h3 "HPP 230/38/38 OPTIMAT"
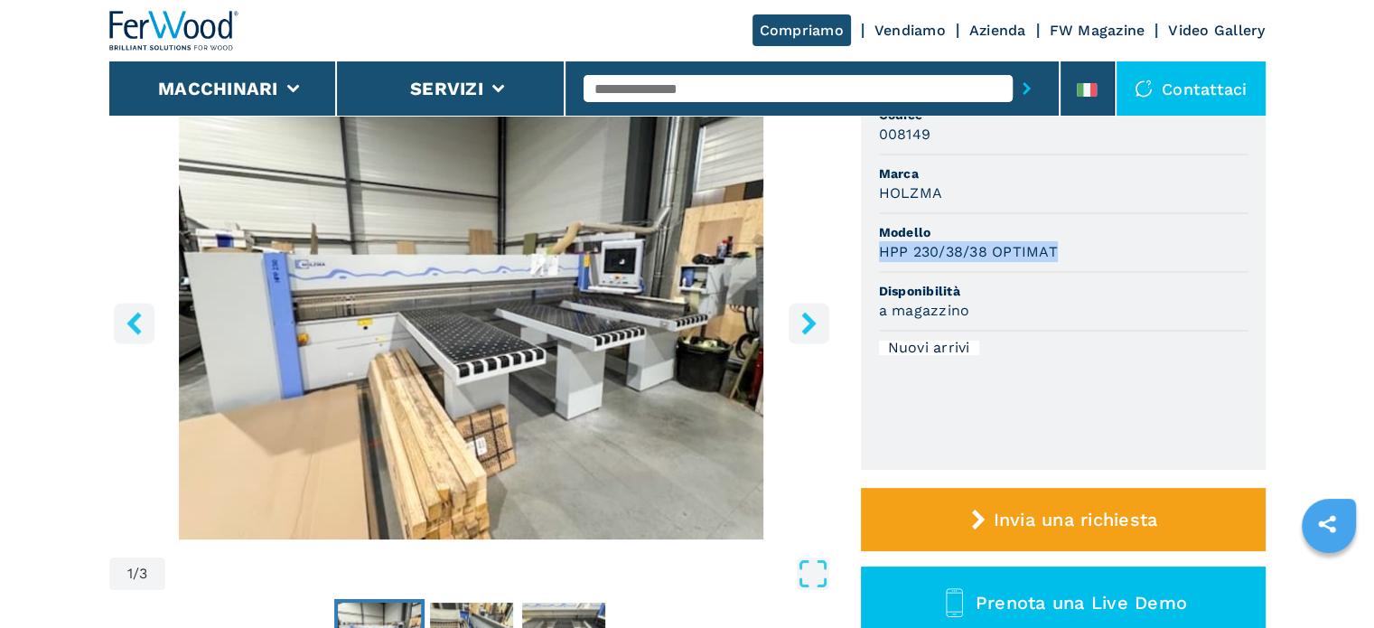
scroll to position [361, 0]
